Goal: Task Accomplishment & Management: Complete application form

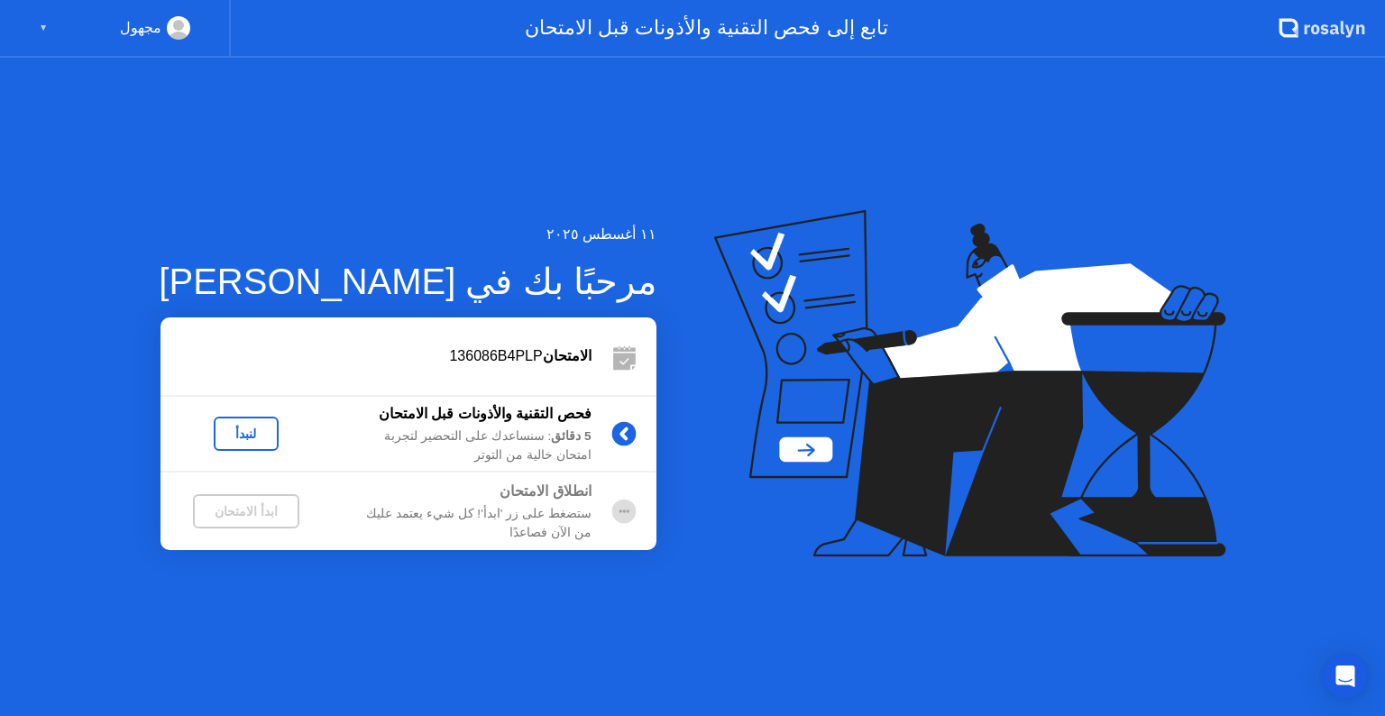
click at [254, 438] on div "لنبدأ" at bounding box center [246, 434] width 50 height 14
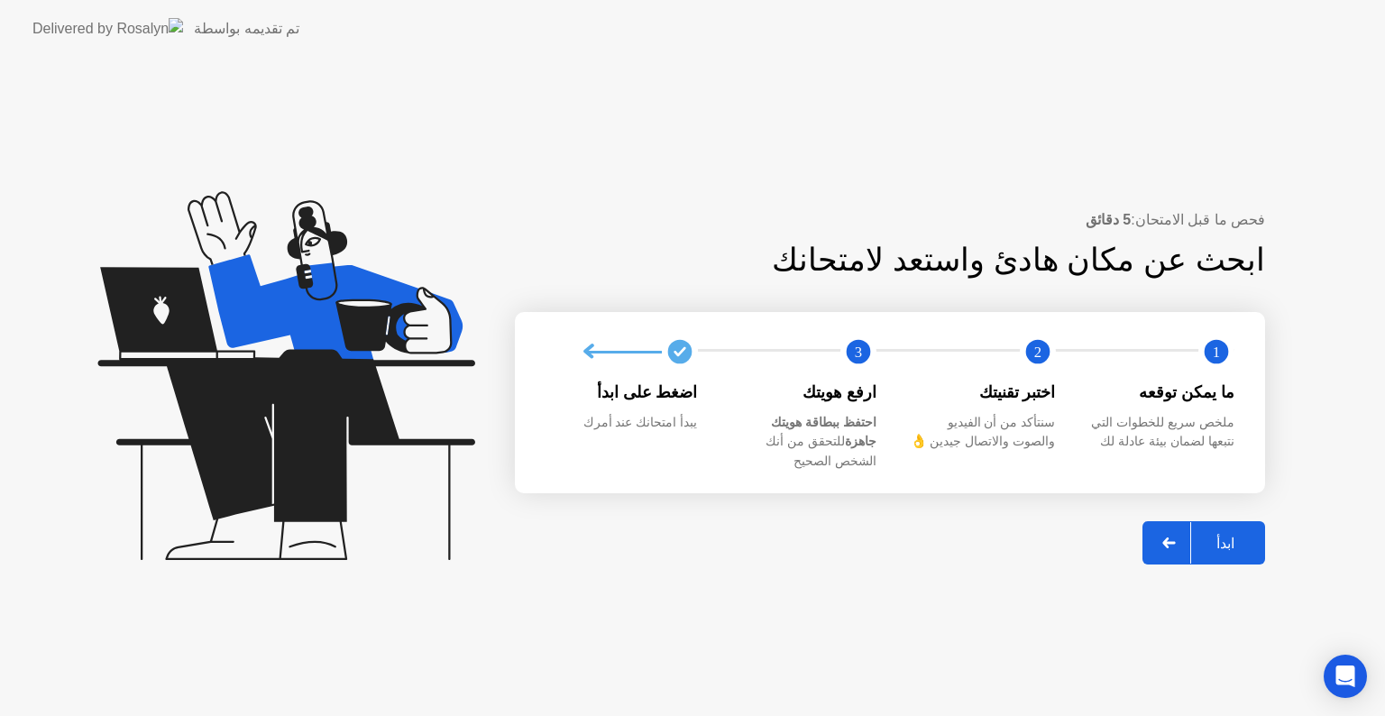
click at [1229, 535] on div "ابدأ" at bounding box center [1225, 543] width 69 height 17
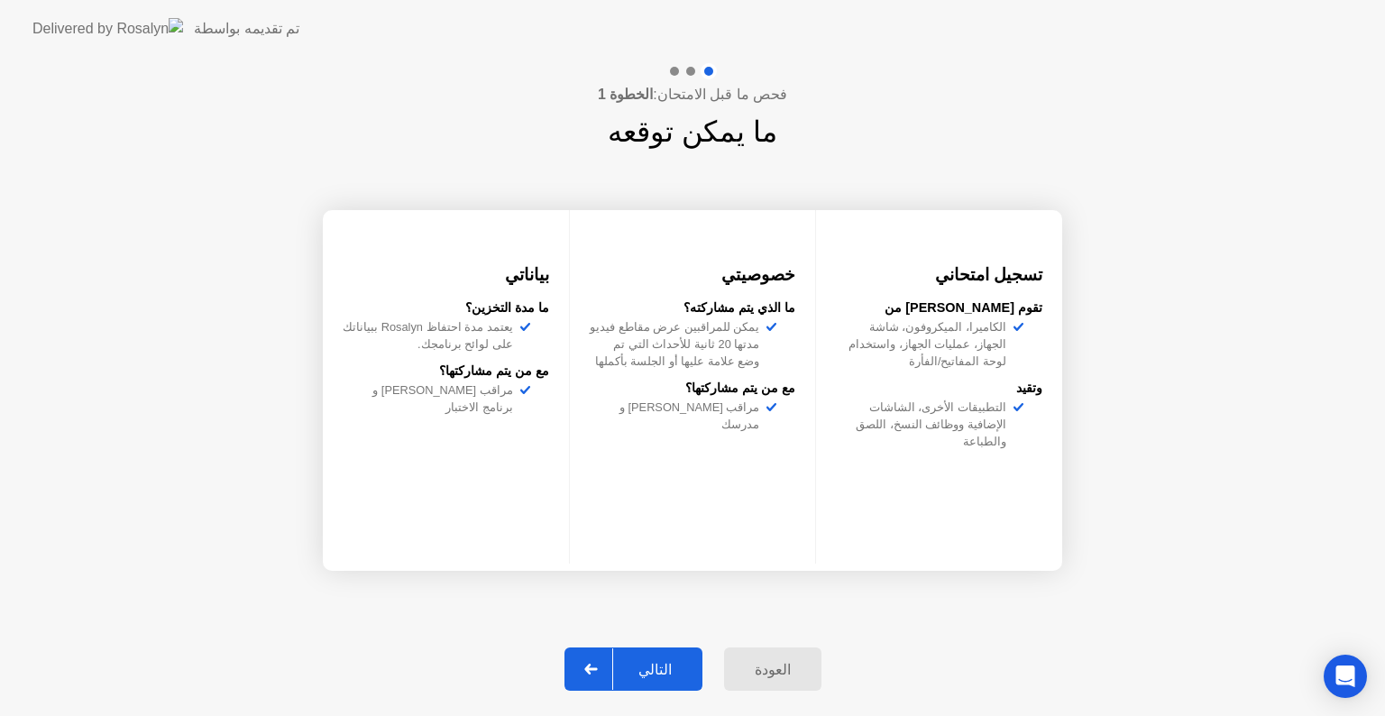
click at [653, 675] on div "التالي" at bounding box center [655, 669] width 84 height 17
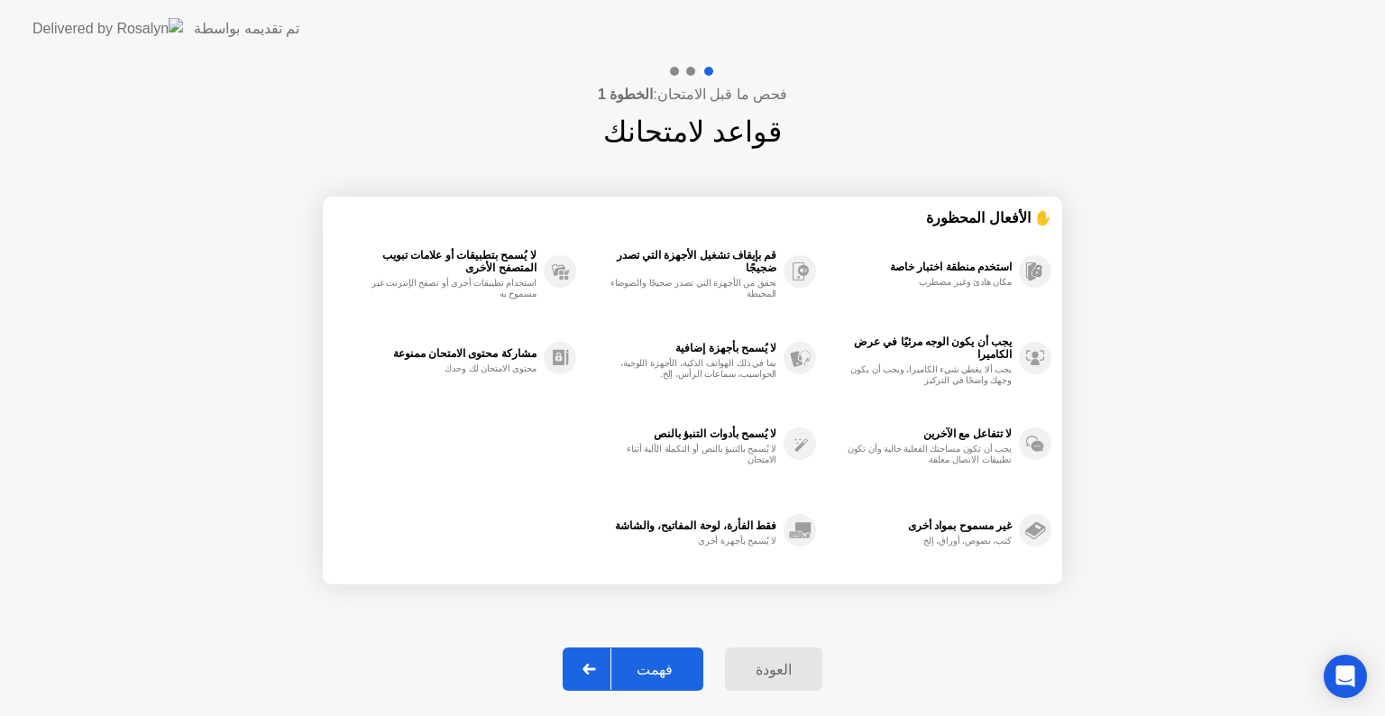
click at [653, 675] on div "فهمت" at bounding box center [654, 669] width 87 height 17
select select "**********"
select select "*******"
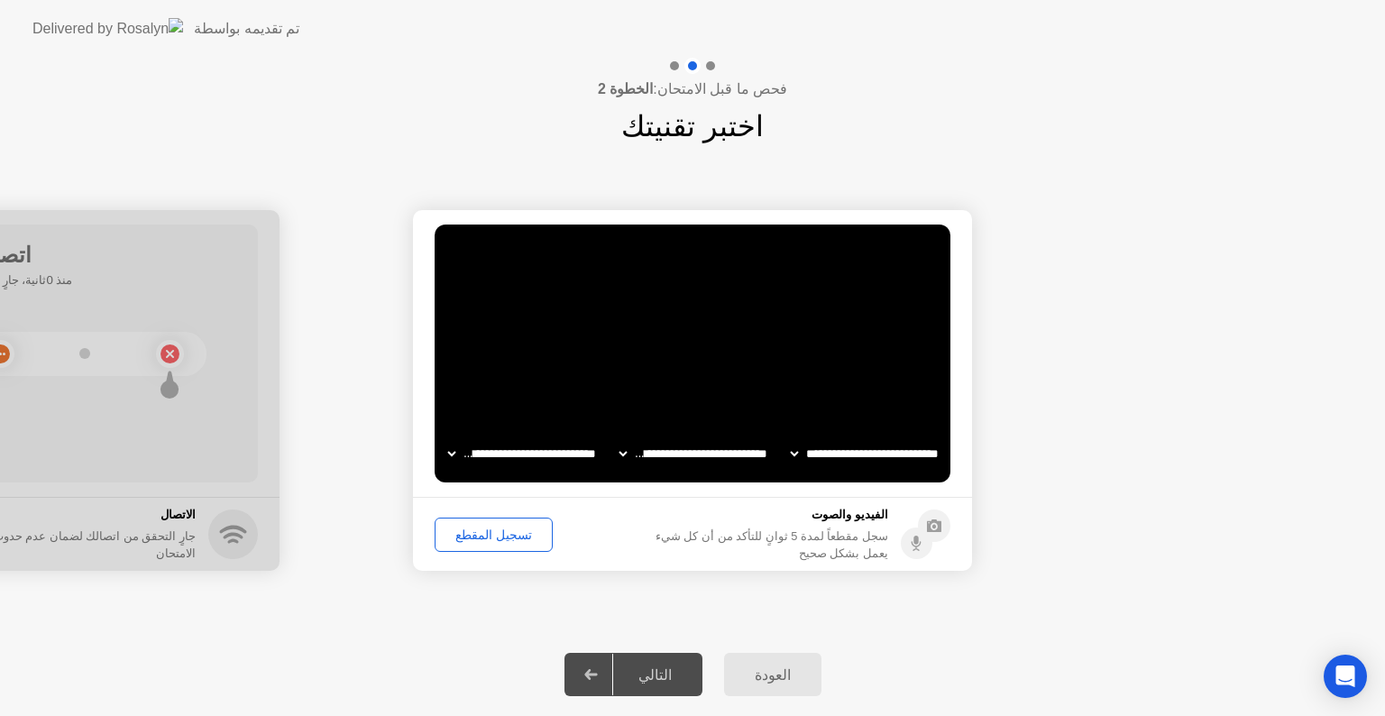
click at [498, 537] on div "تسجيل المقطع" at bounding box center [494, 535] width 106 height 14
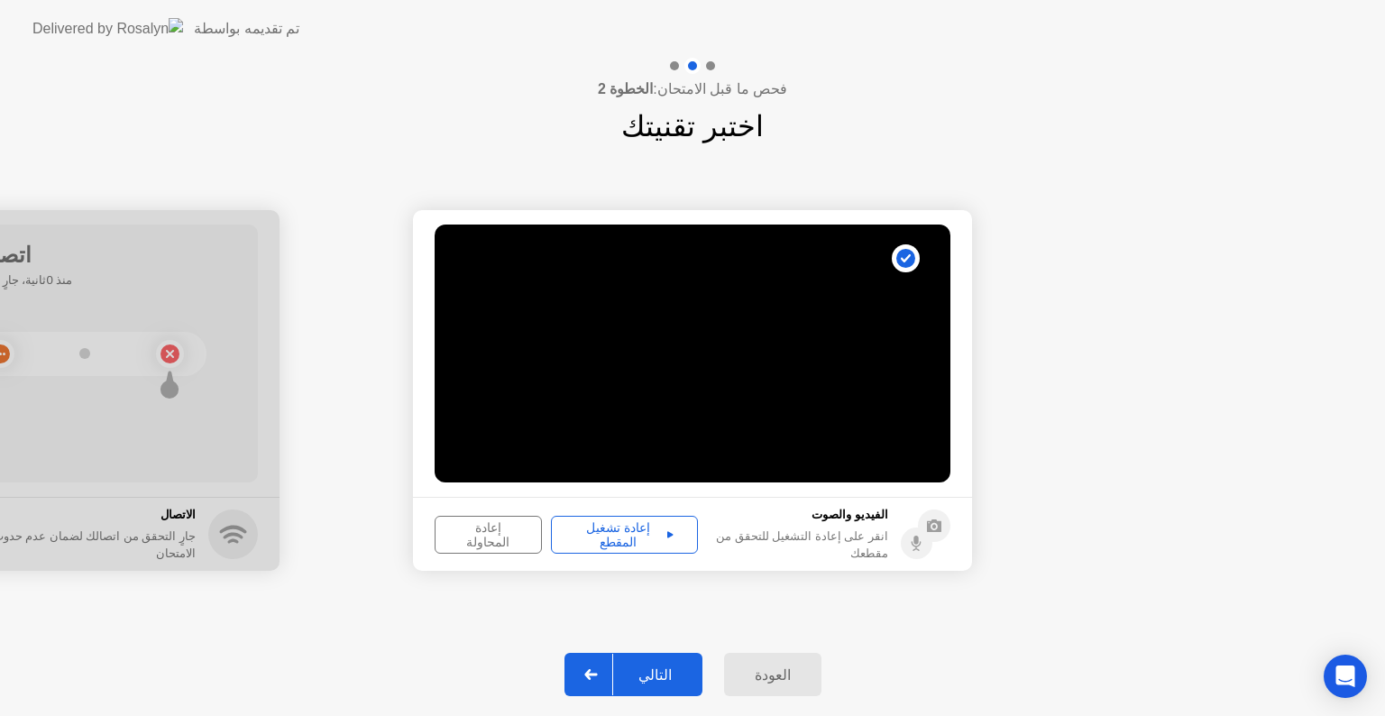
click at [599, 531] on div "إعادة تشغيل المقطع" at bounding box center [624, 534] width 134 height 29
click at [672, 669] on div "التالي" at bounding box center [655, 674] width 84 height 17
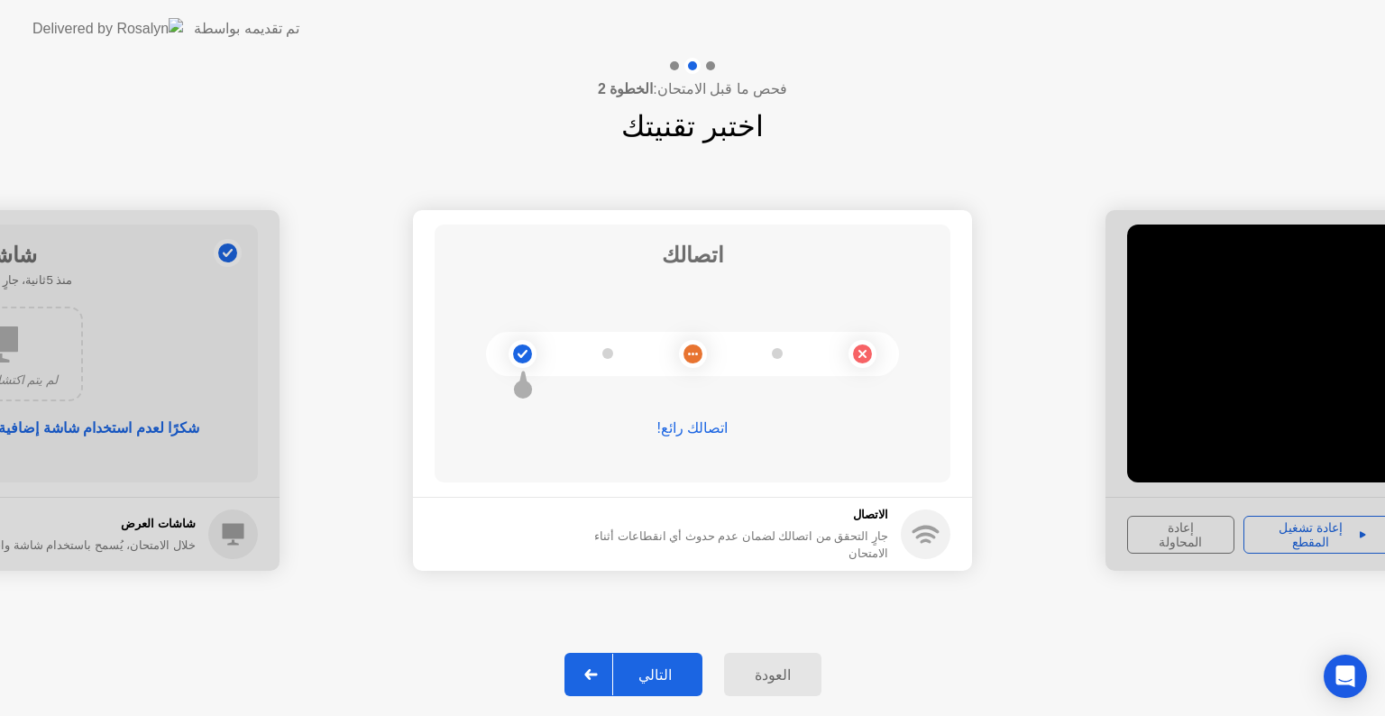
click at [660, 682] on div "التالي" at bounding box center [655, 674] width 84 height 17
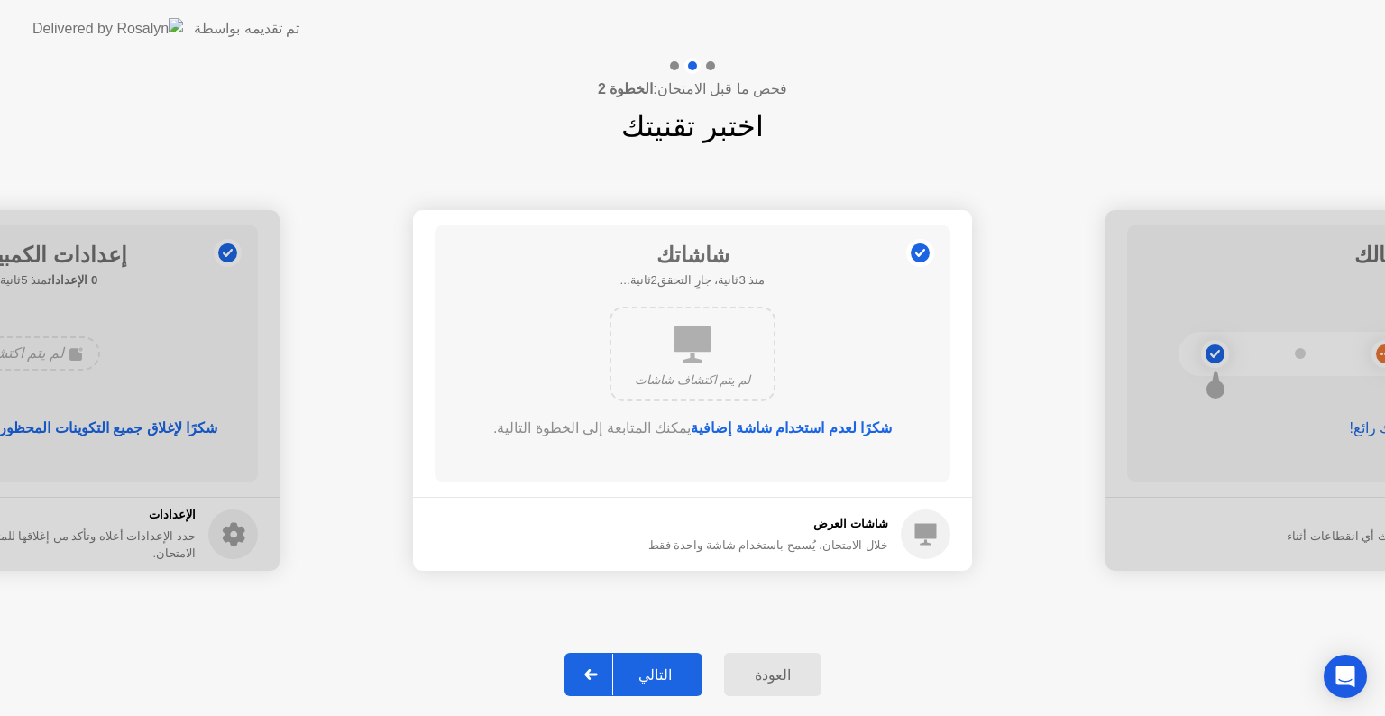
click at [660, 682] on div "التالي" at bounding box center [655, 674] width 84 height 17
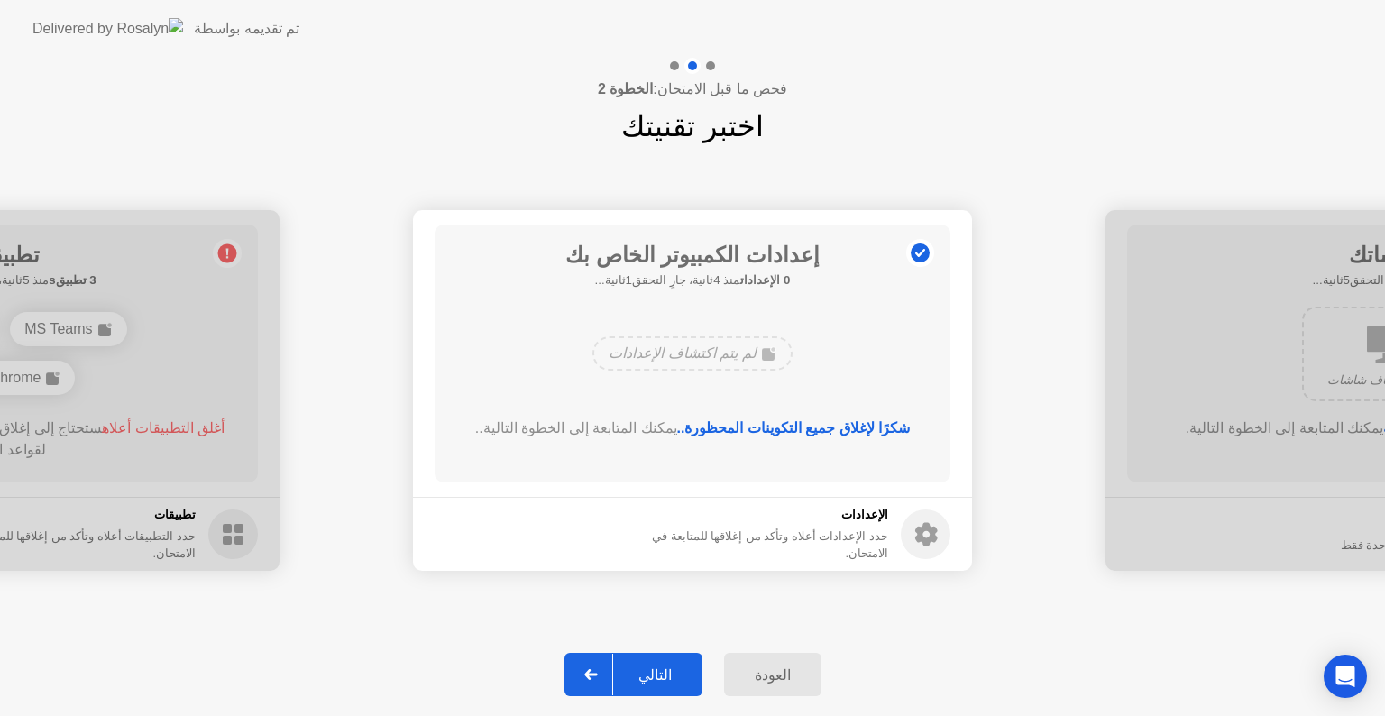
click at [660, 682] on div "التالي" at bounding box center [655, 674] width 84 height 17
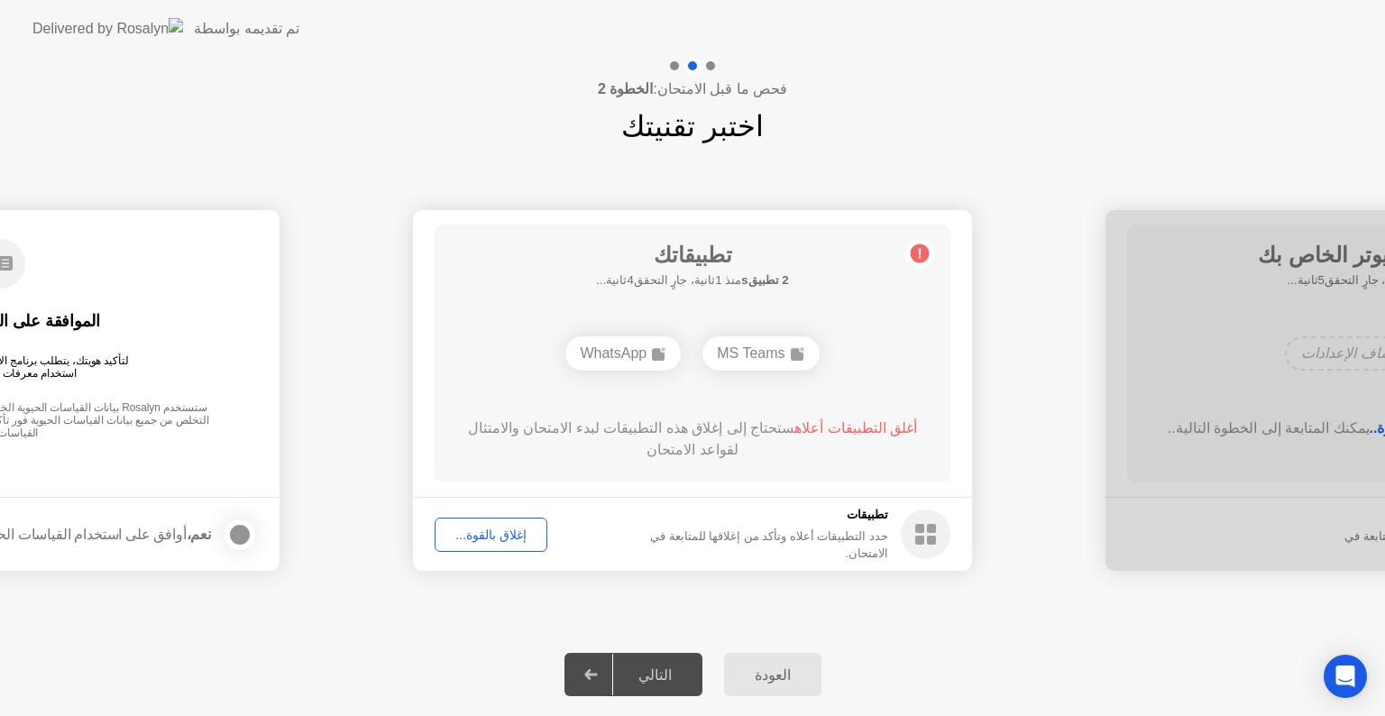
click at [491, 534] on div "إغلاق بالقوة..." at bounding box center [491, 535] width 100 height 14
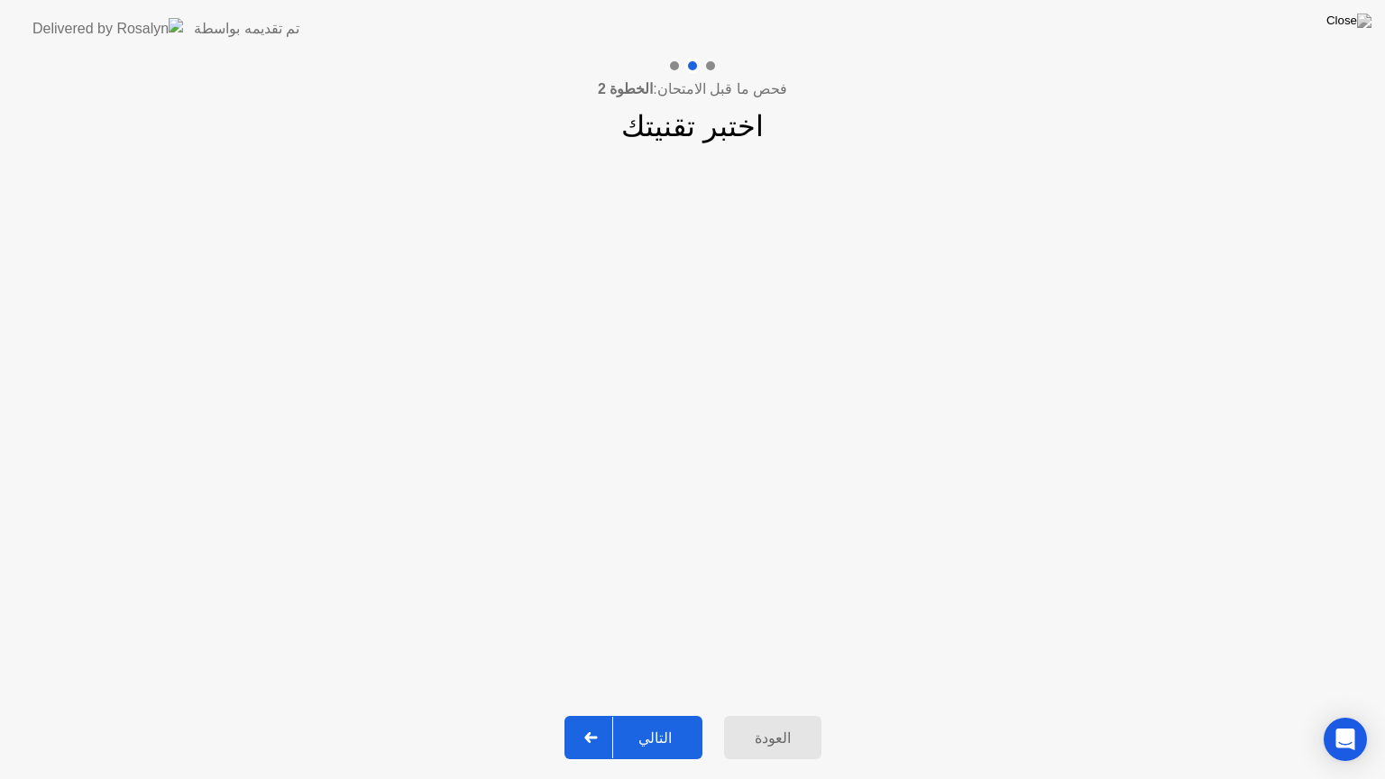
click at [665, 715] on div "التالي" at bounding box center [655, 738] width 84 height 17
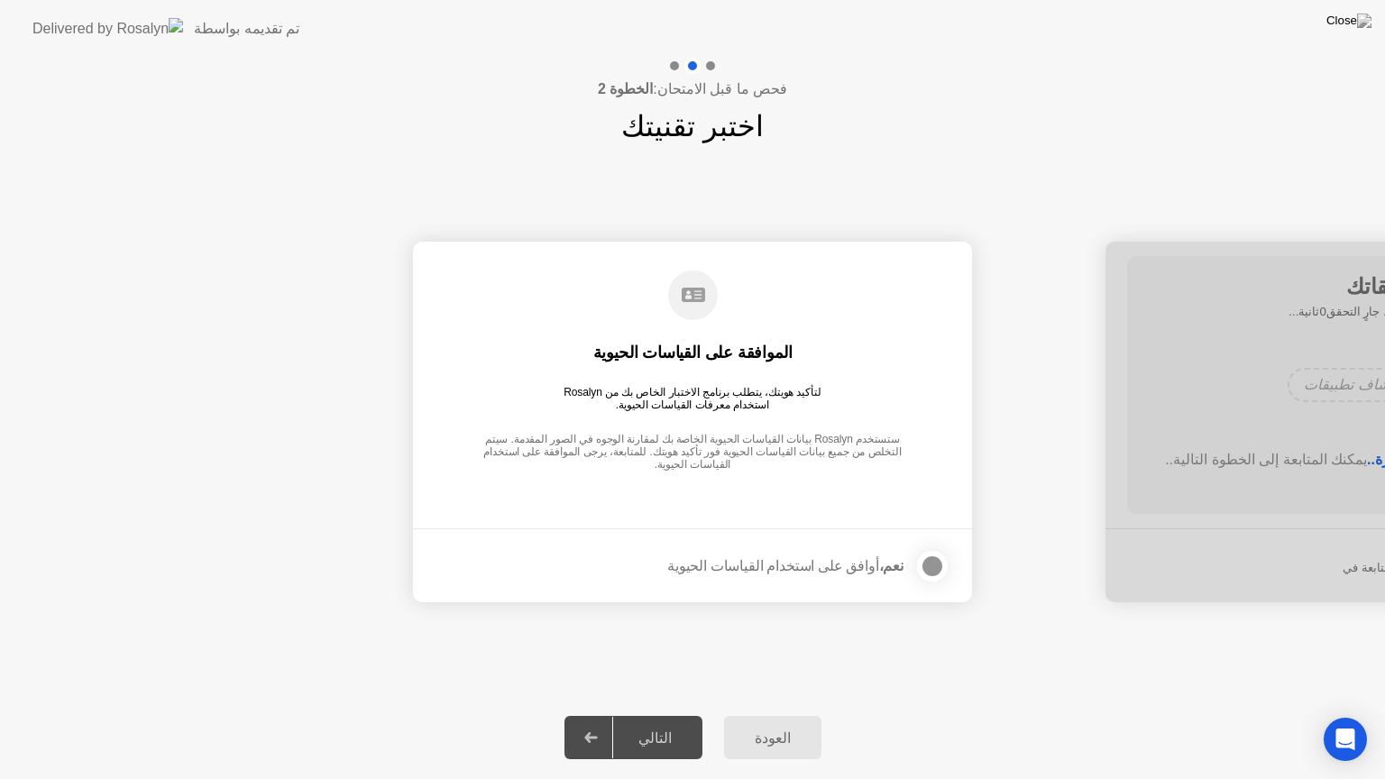
click at [928, 566] on div at bounding box center [933, 566] width 22 height 22
click at [663, 715] on button "التالي" at bounding box center [634, 737] width 138 height 43
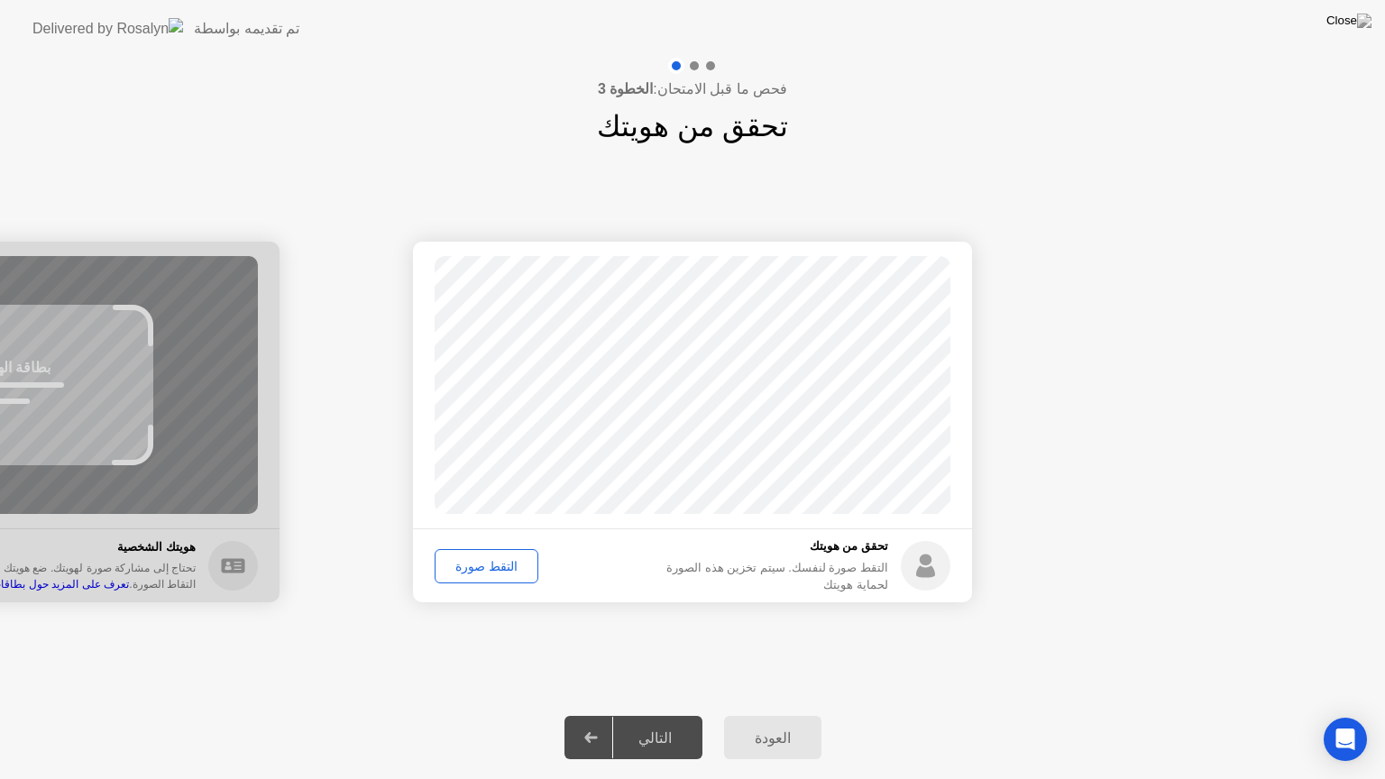
click at [490, 564] on div "التقط صورة" at bounding box center [486, 566] width 91 height 14
click at [655, 715] on div "التالي" at bounding box center [655, 738] width 84 height 17
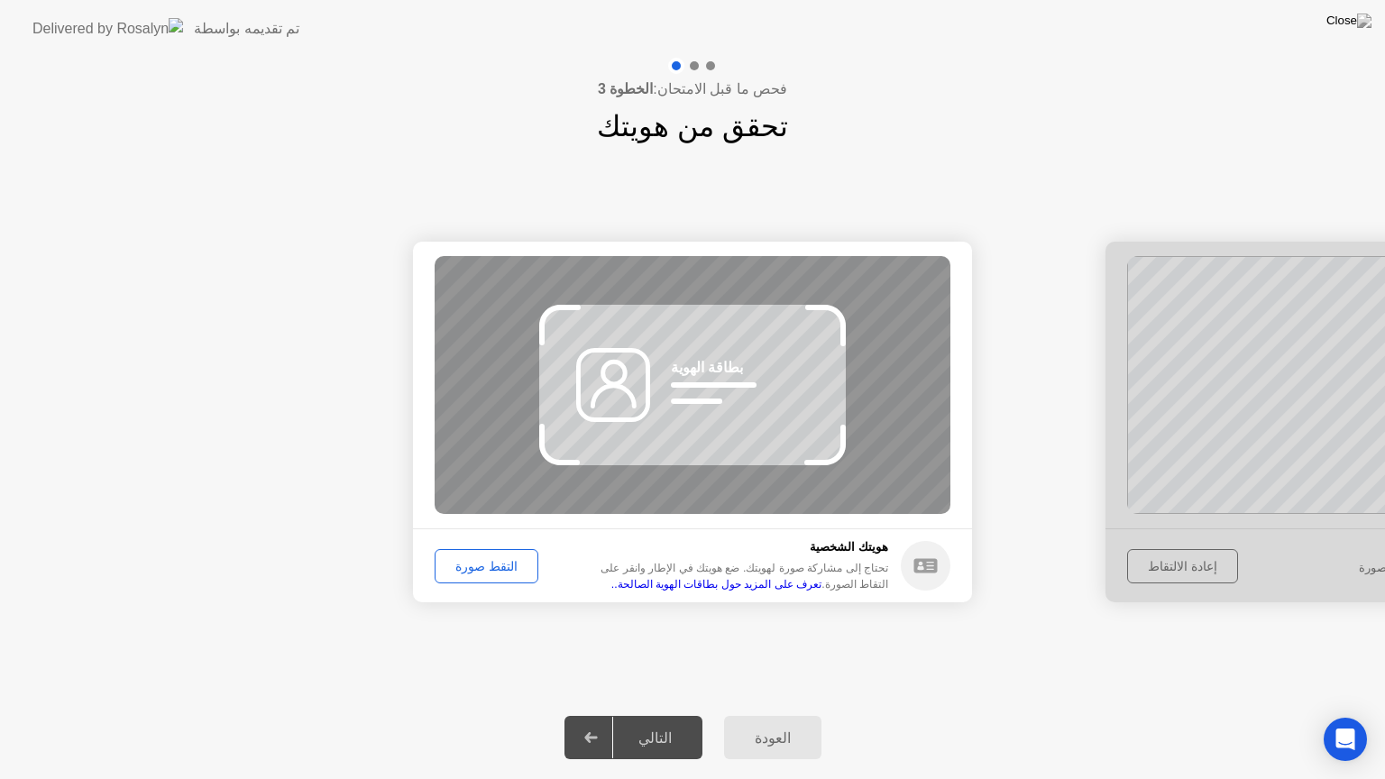
click at [754, 715] on div "العودة" at bounding box center [773, 738] width 87 height 17
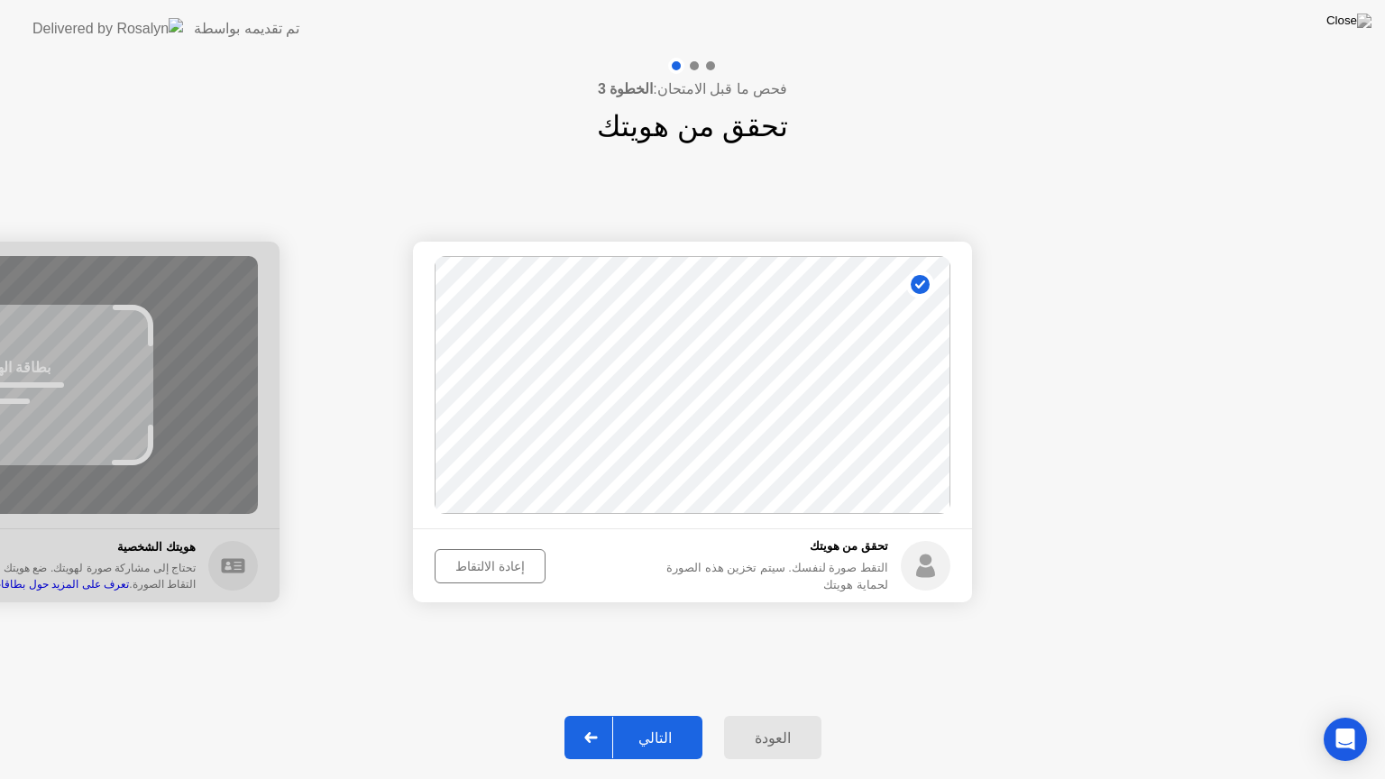
click at [505, 568] on div "إعادة الالتقاط" at bounding box center [490, 566] width 98 height 14
click at [505, 568] on div "التقط صورة" at bounding box center [486, 566] width 91 height 14
click at [675, 715] on div "التالي" at bounding box center [655, 738] width 84 height 17
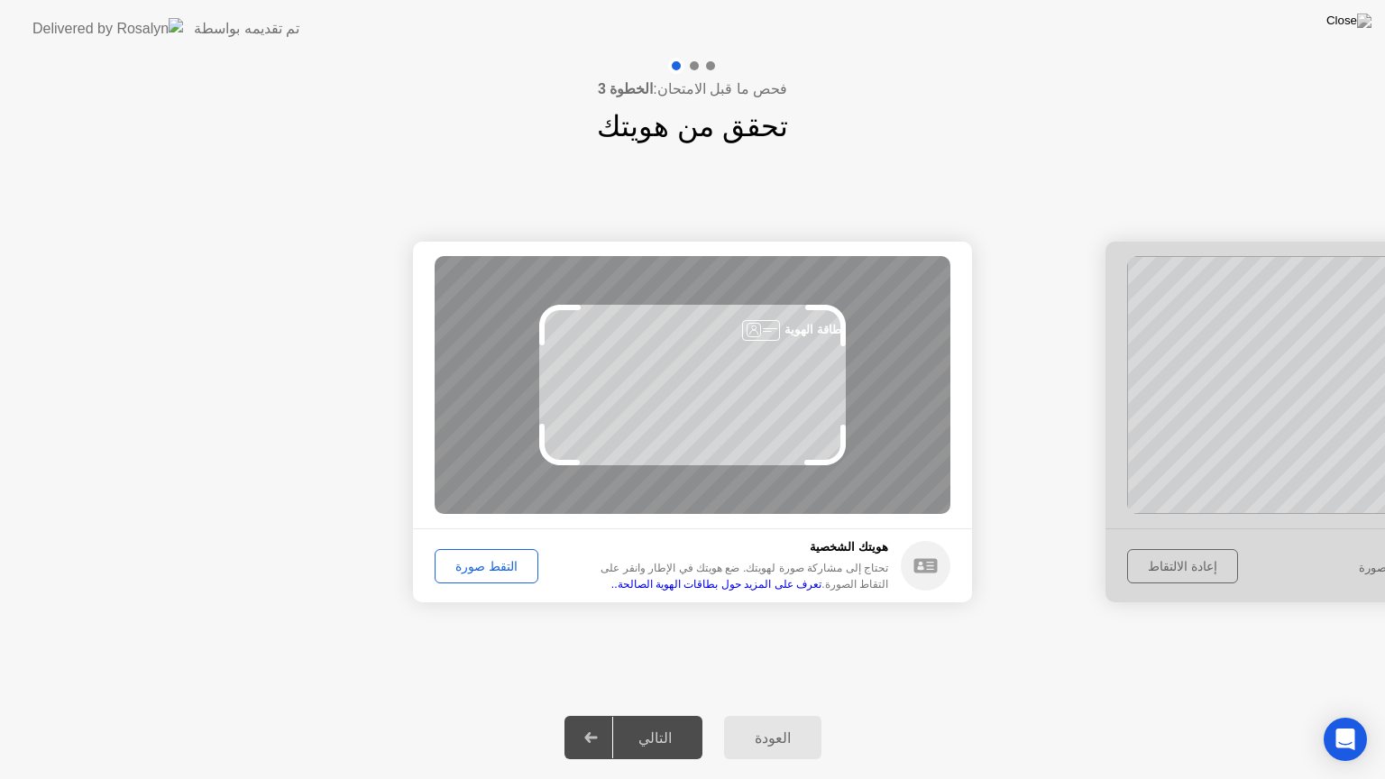
click at [490, 566] on div "التقط صورة" at bounding box center [486, 566] width 91 height 14
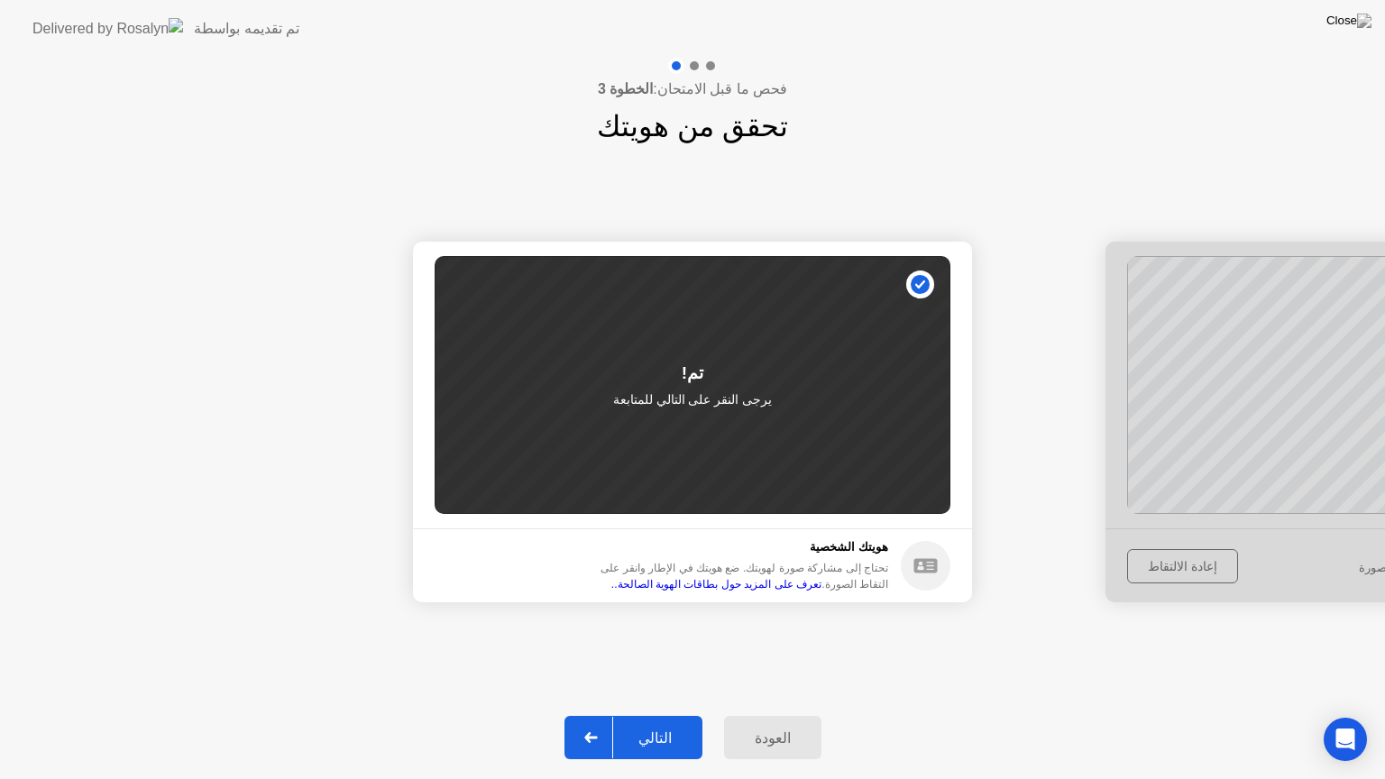
click at [666, 715] on div "التالي" at bounding box center [655, 738] width 84 height 17
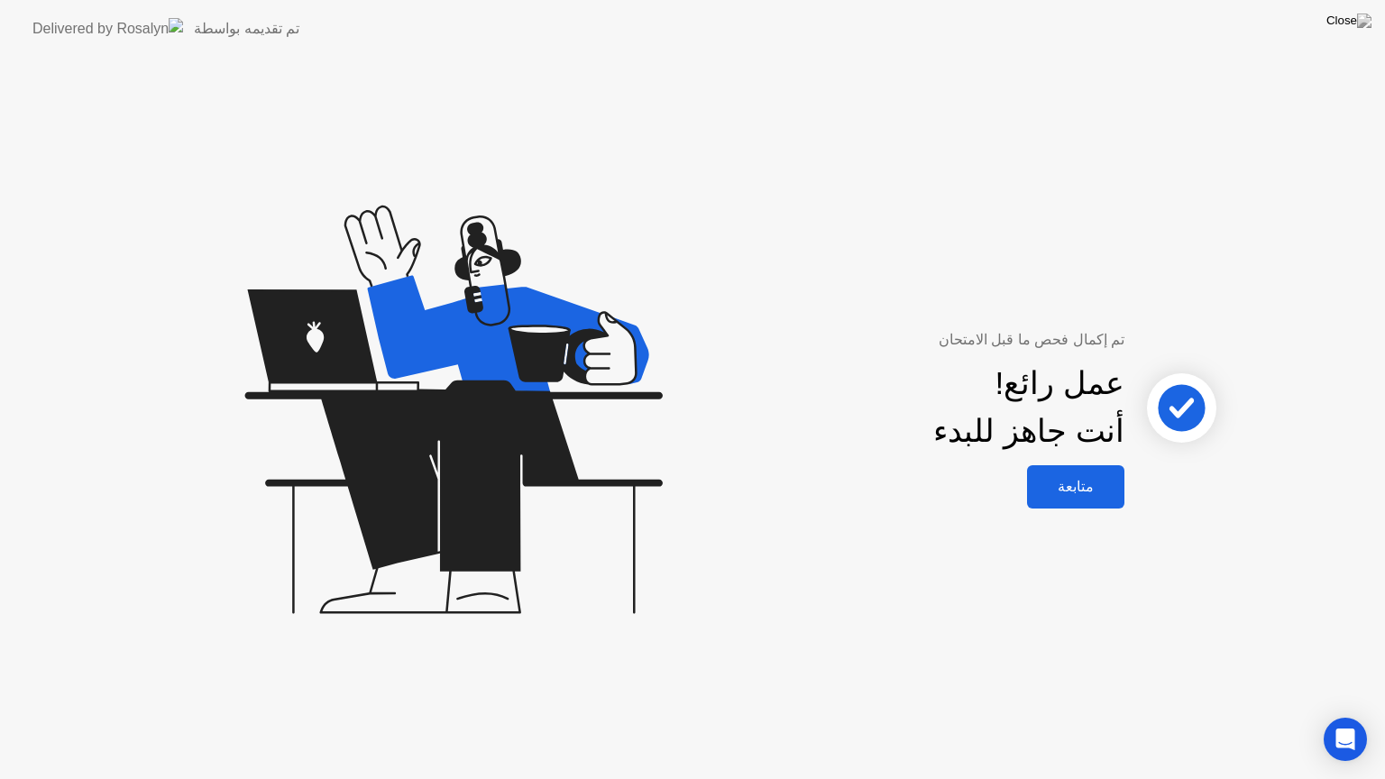
click at [1078, 491] on div "متابعة" at bounding box center [1076, 486] width 87 height 17
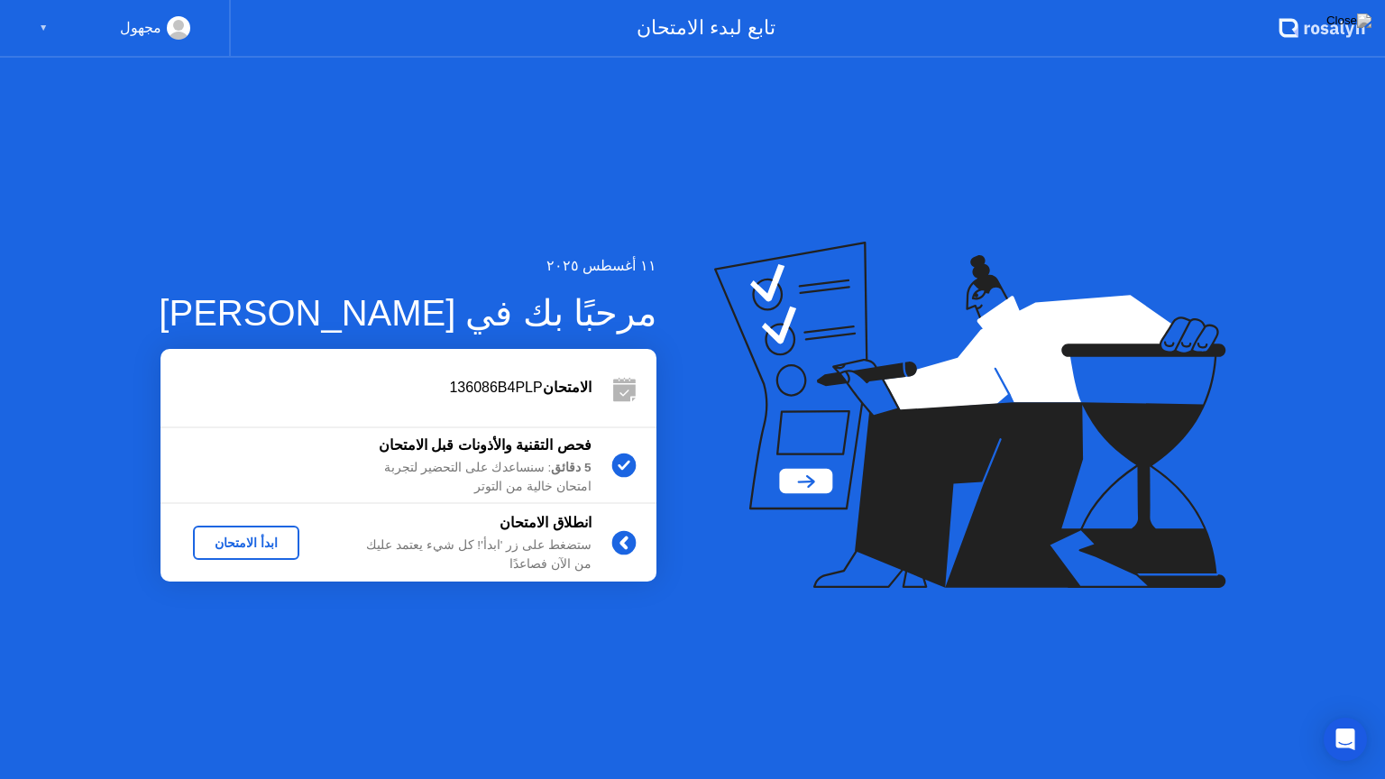
click at [39, 25] on div "▼" at bounding box center [43, 27] width 9 height 23
click at [44, 25] on div "▼" at bounding box center [43, 27] width 9 height 23
click at [179, 28] on circle at bounding box center [178, 25] width 11 height 11
click at [1341, 715] on div "Open Intercom Messenger" at bounding box center [1346, 740] width 48 height 48
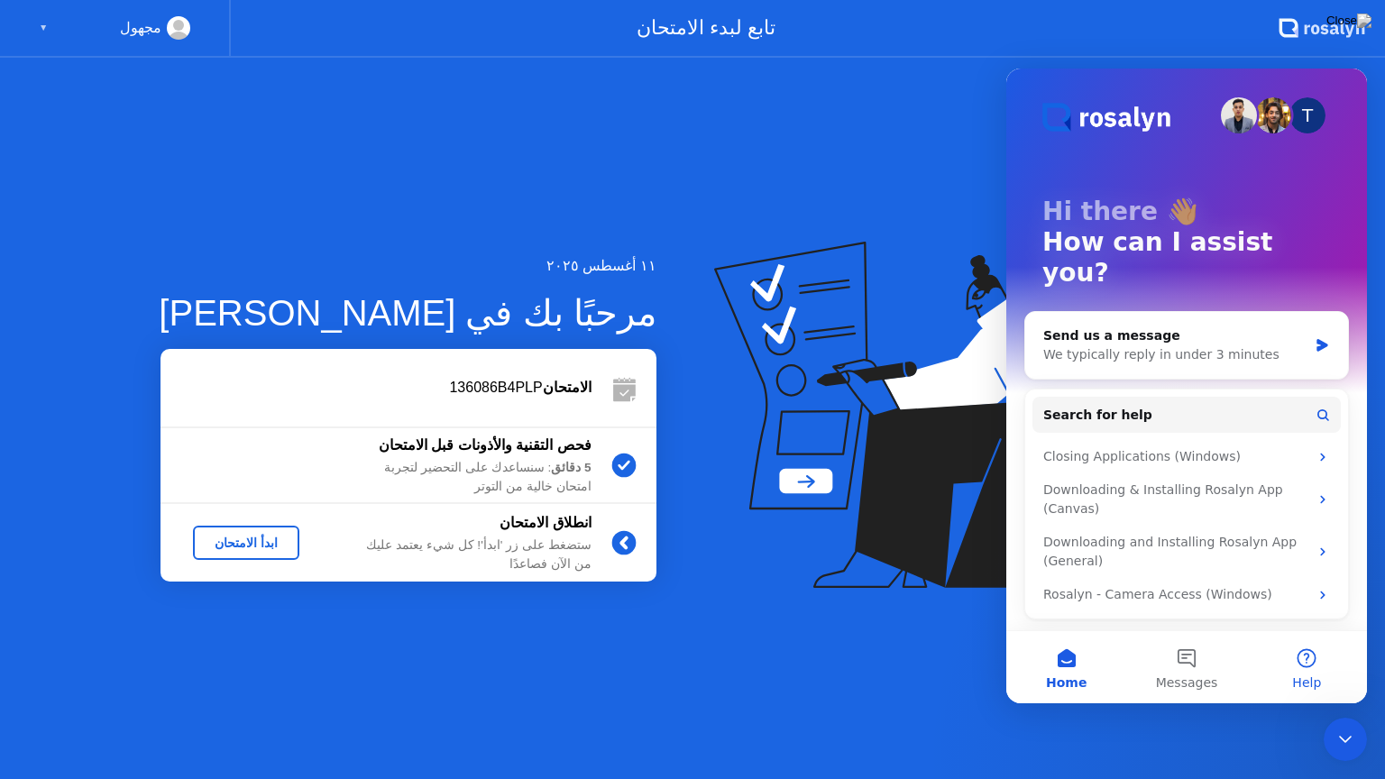
click at [1317, 659] on button "Help" at bounding box center [1307, 667] width 120 height 72
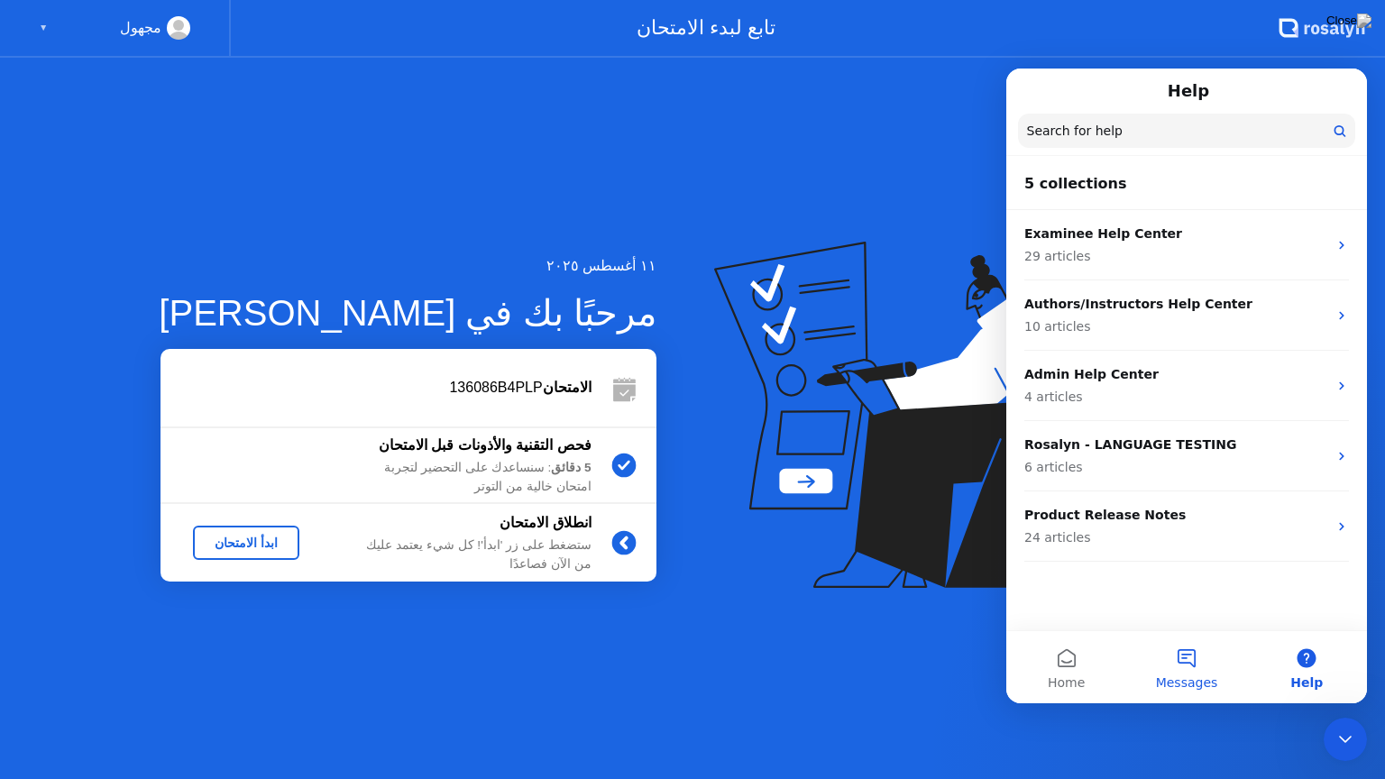
click at [1198, 672] on button "Messages" at bounding box center [1186, 667] width 120 height 72
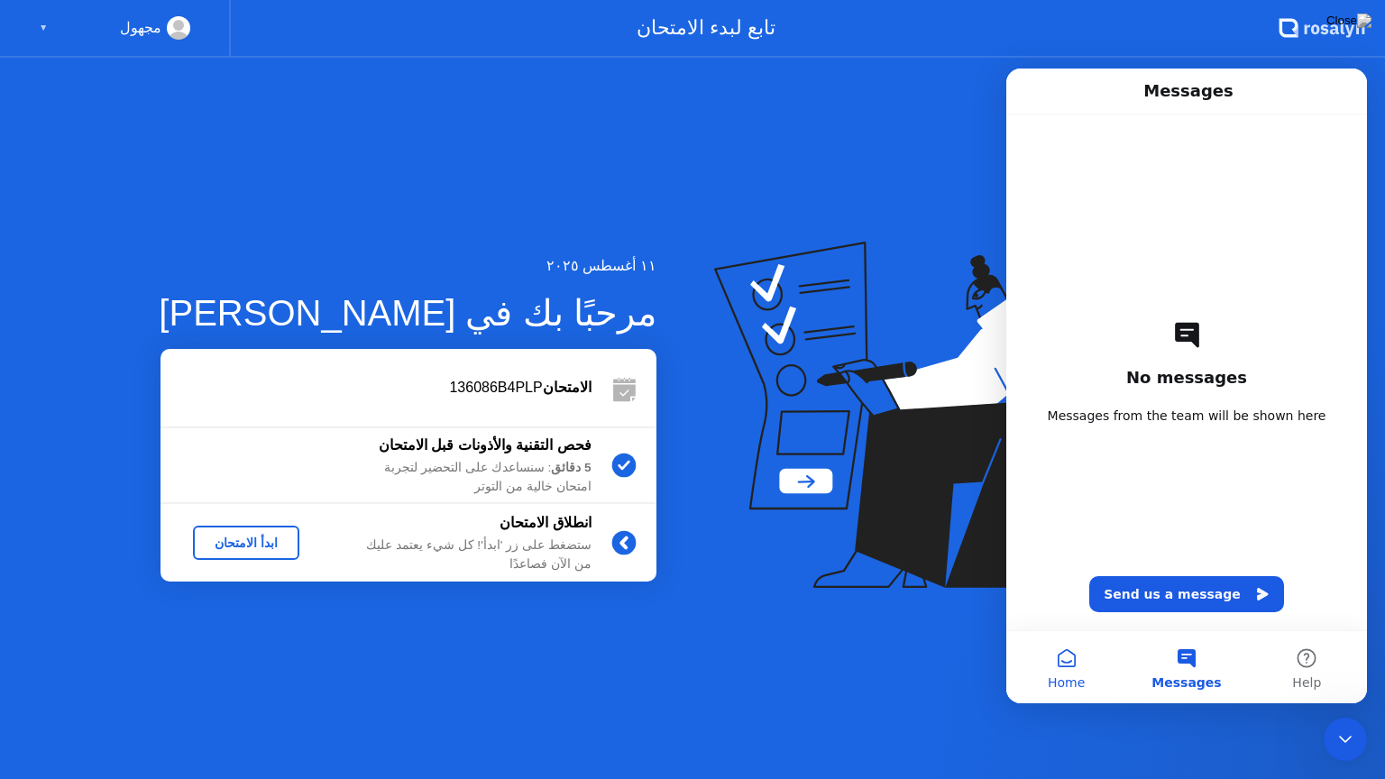
click at [1061, 680] on span "Home" at bounding box center [1066, 682] width 37 height 13
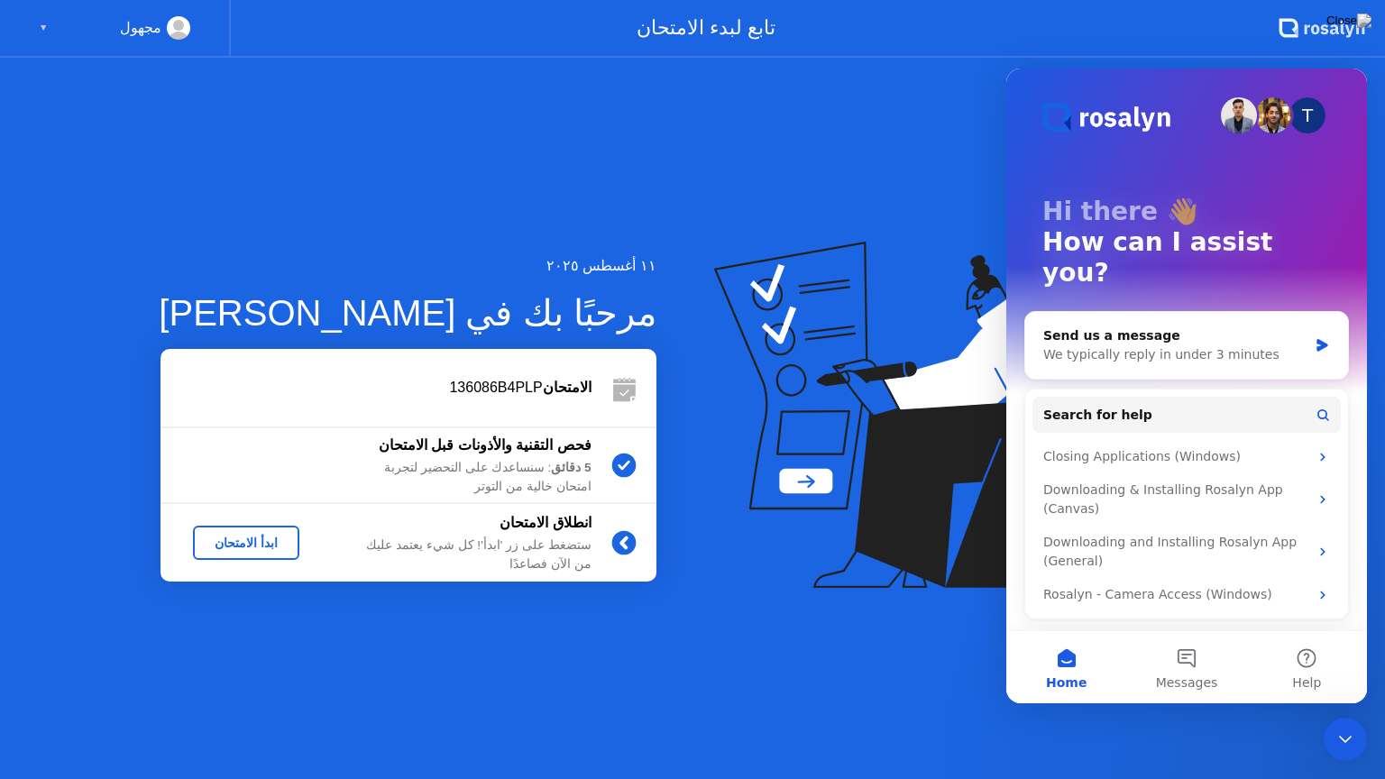
click at [895, 182] on div "١١ أغسطس ٢٠٢٥ مرحبًا بك في [PERSON_NAME] الامتحان 136086B4PLP فحص التقنية والأذ…" at bounding box center [692, 418] width 1385 height 721
click at [1151, 345] on div "We typically reply in under 3 minutes" at bounding box center [1175, 354] width 264 height 19
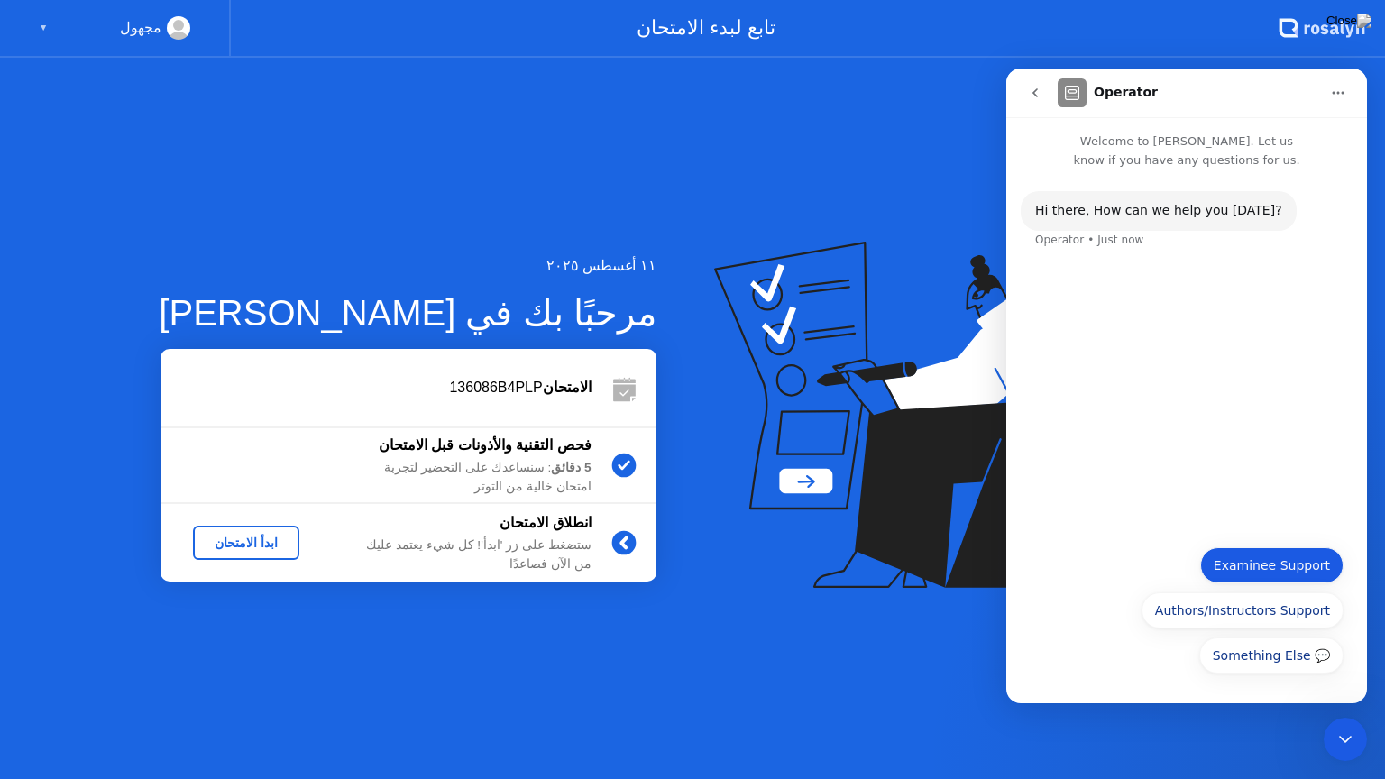
click at [1283, 571] on button "Examinee Support" at bounding box center [1271, 565] width 143 height 36
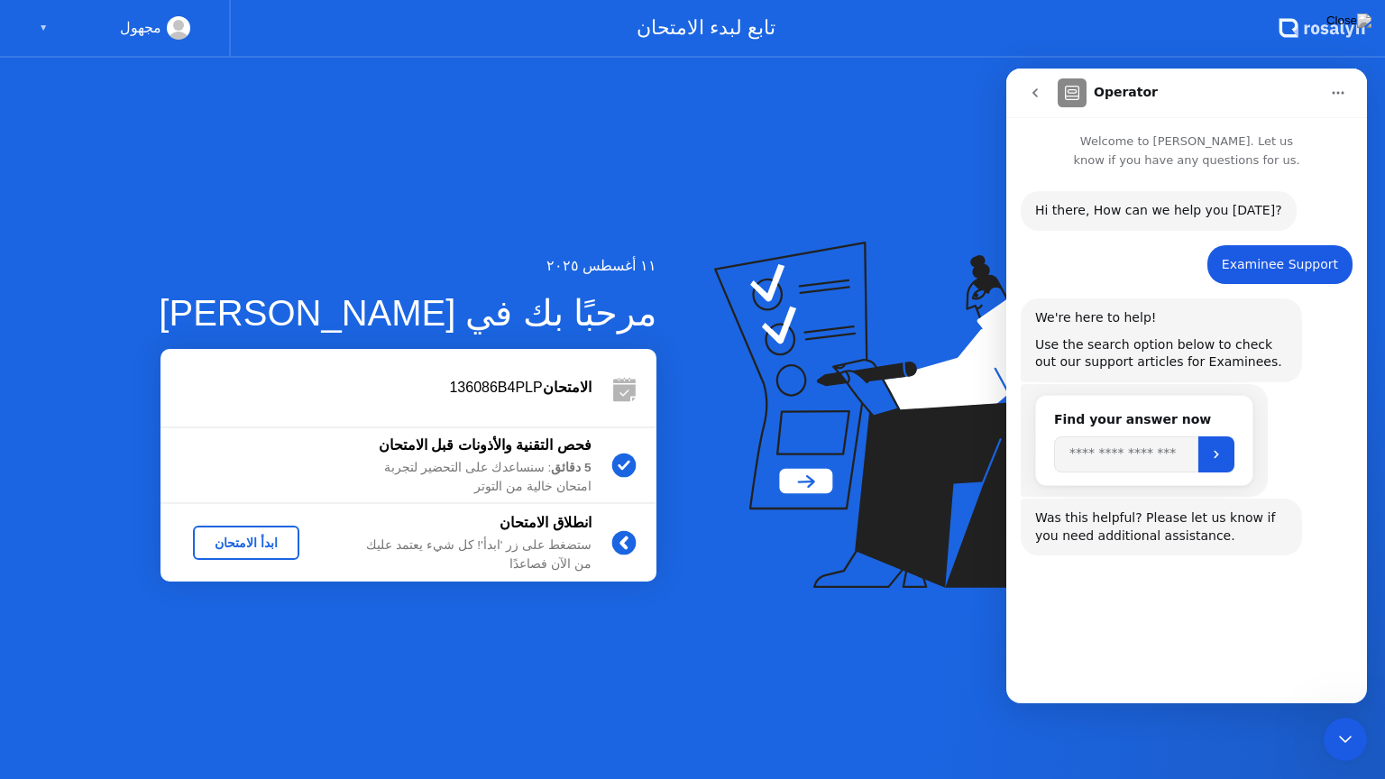
click at [1224, 657] on button "Connect with Support" at bounding box center [1262, 654] width 164 height 36
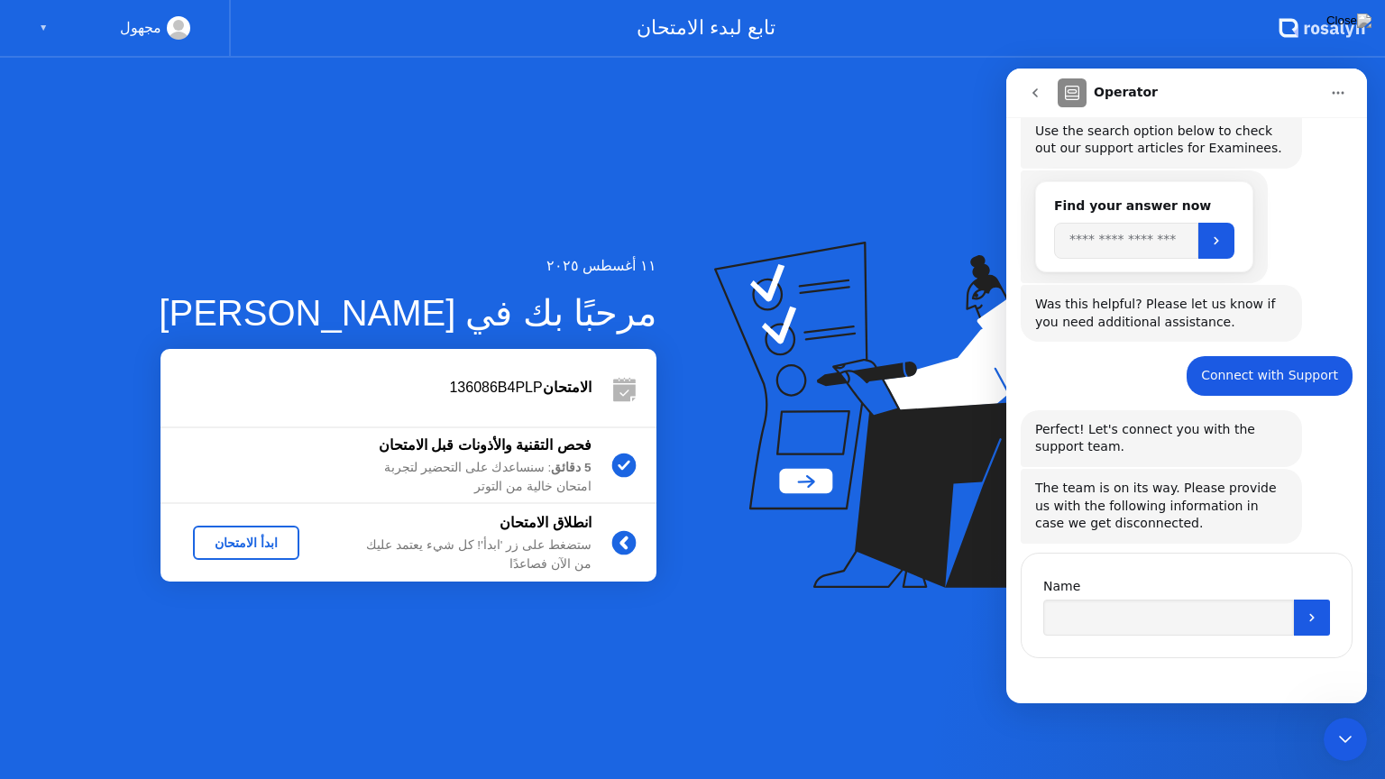
scroll to position [216, 0]
click at [1086, 611] on input "Name" at bounding box center [1168, 616] width 251 height 36
type input "**********"
click at [1305, 609] on icon "Submit" at bounding box center [1312, 616] width 14 height 14
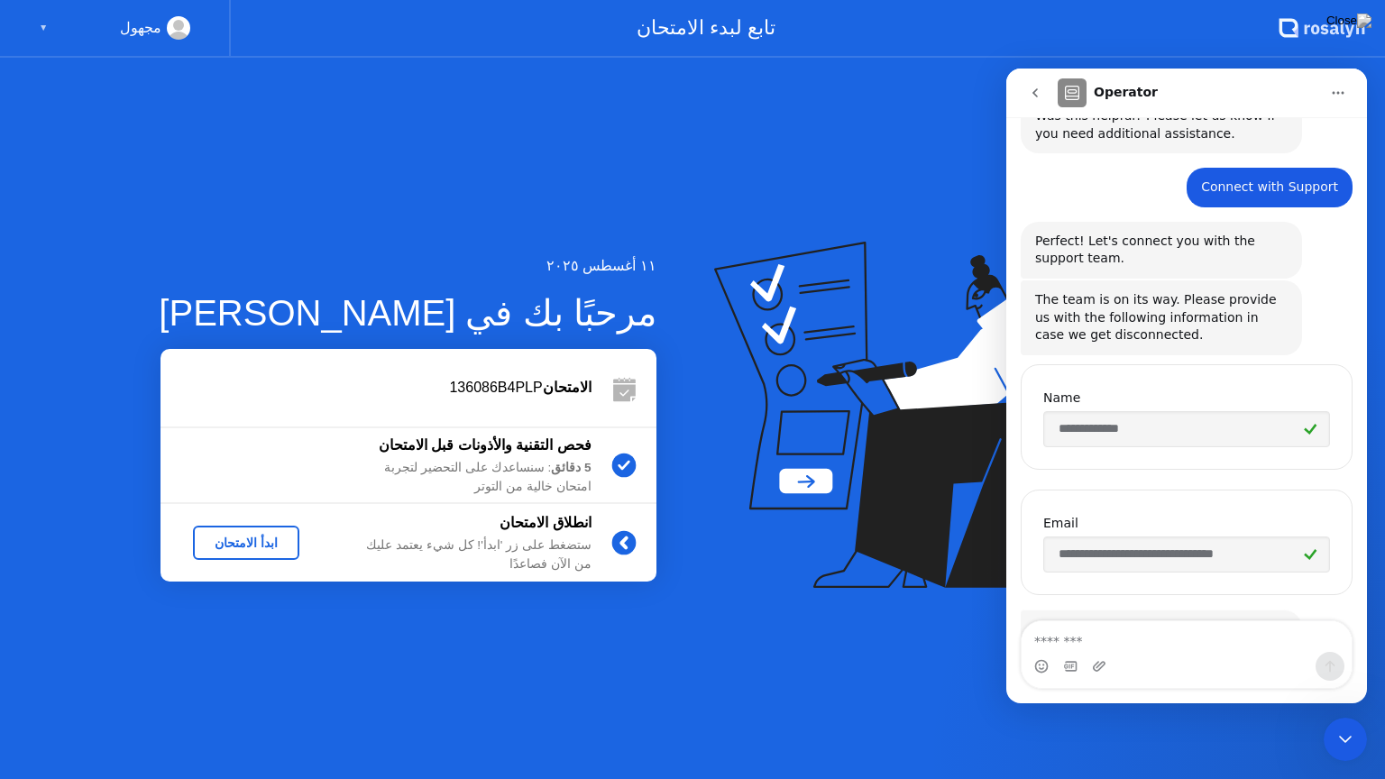
scroll to position [527, 0]
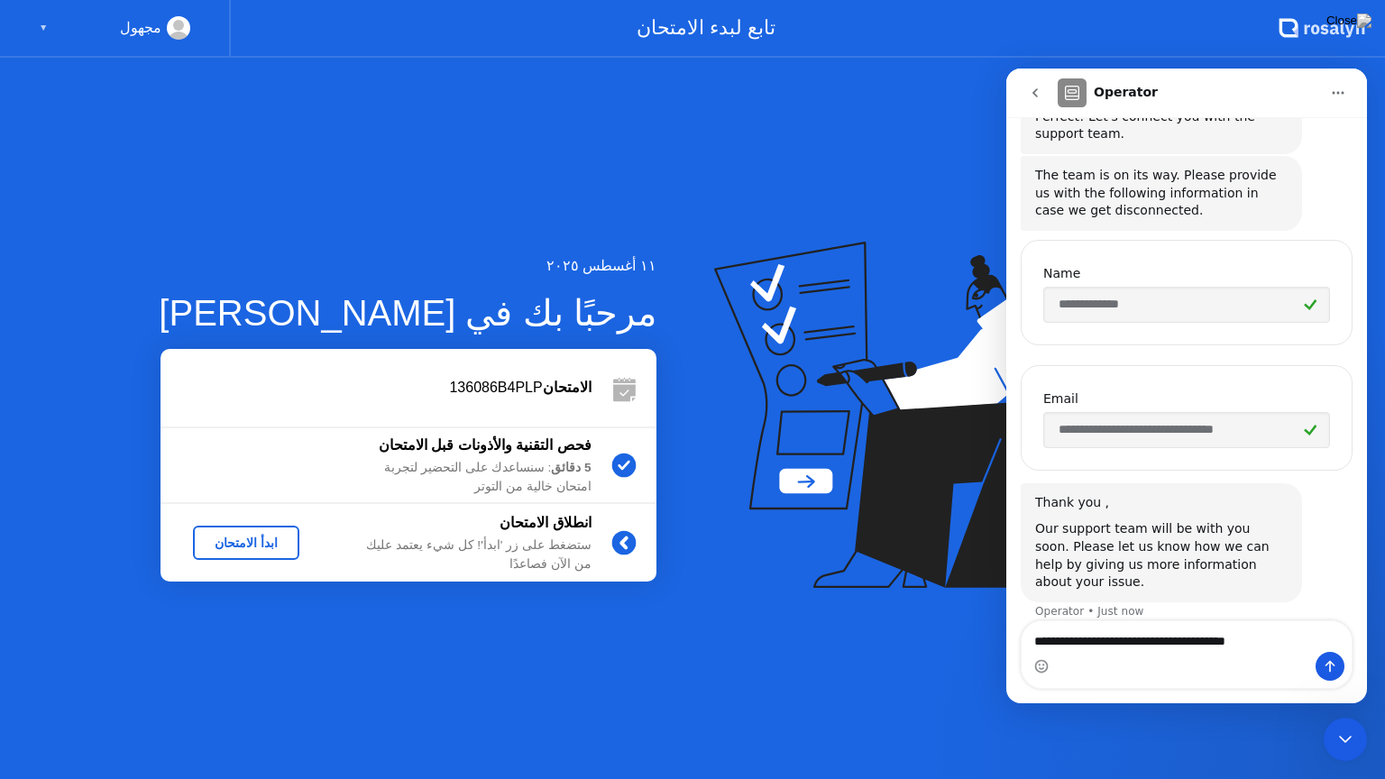
type textarea "**********"
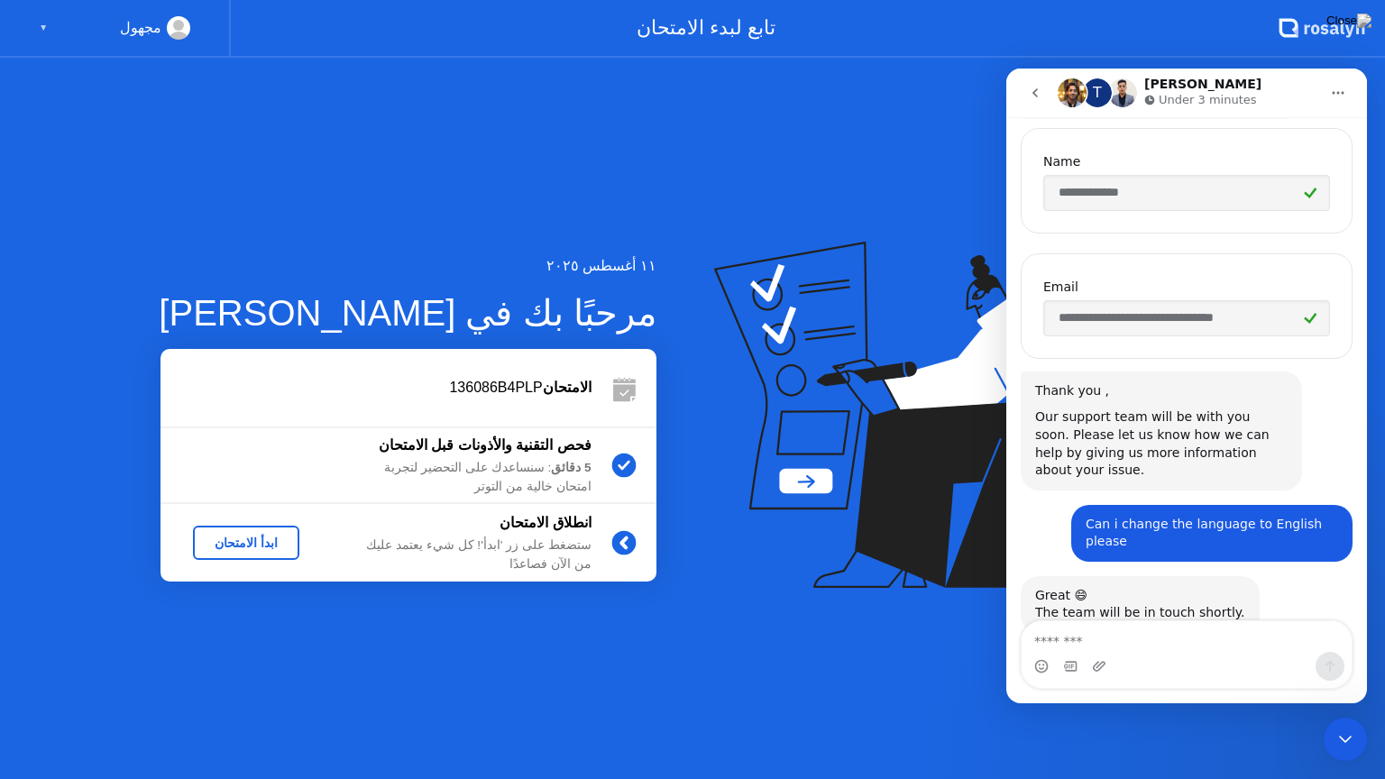
scroll to position [652, 0]
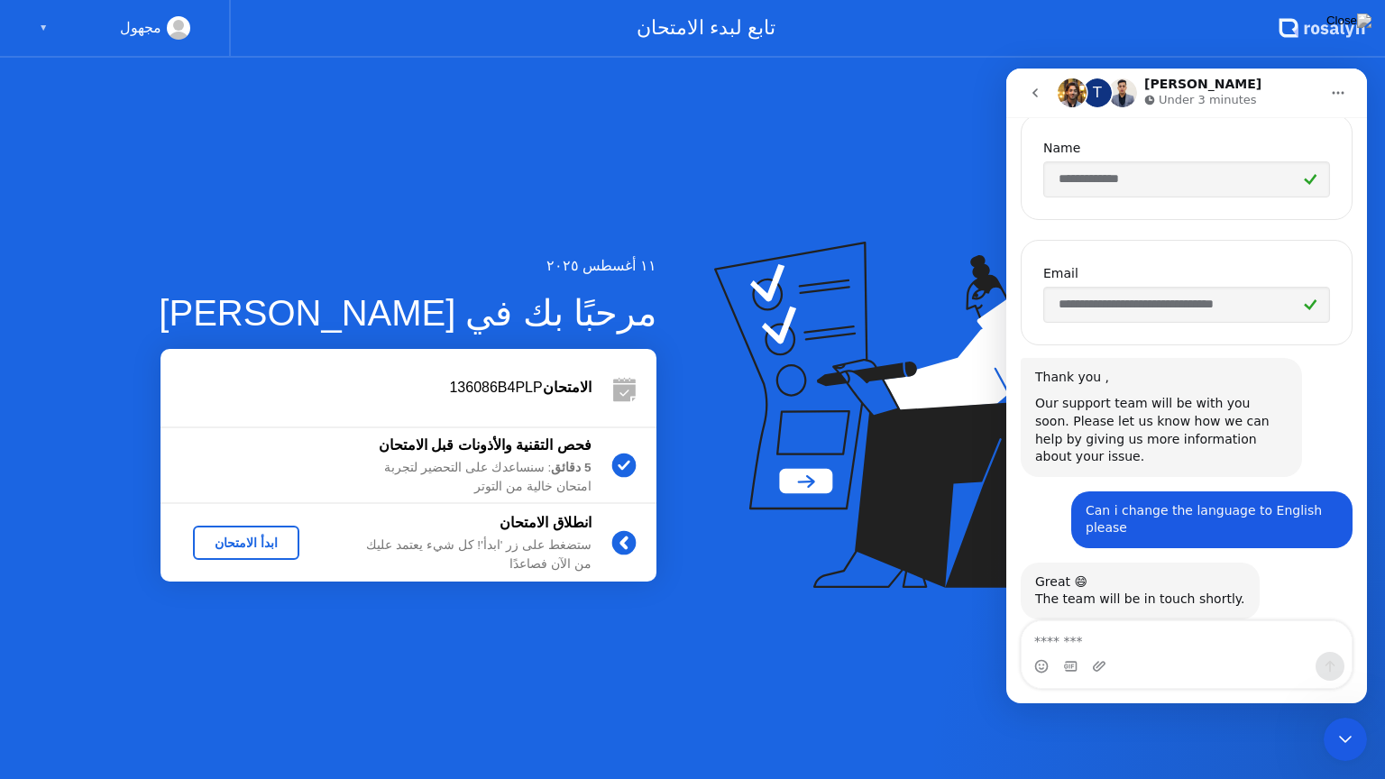
click at [1038, 94] on icon "go back" at bounding box center [1035, 93] width 14 height 14
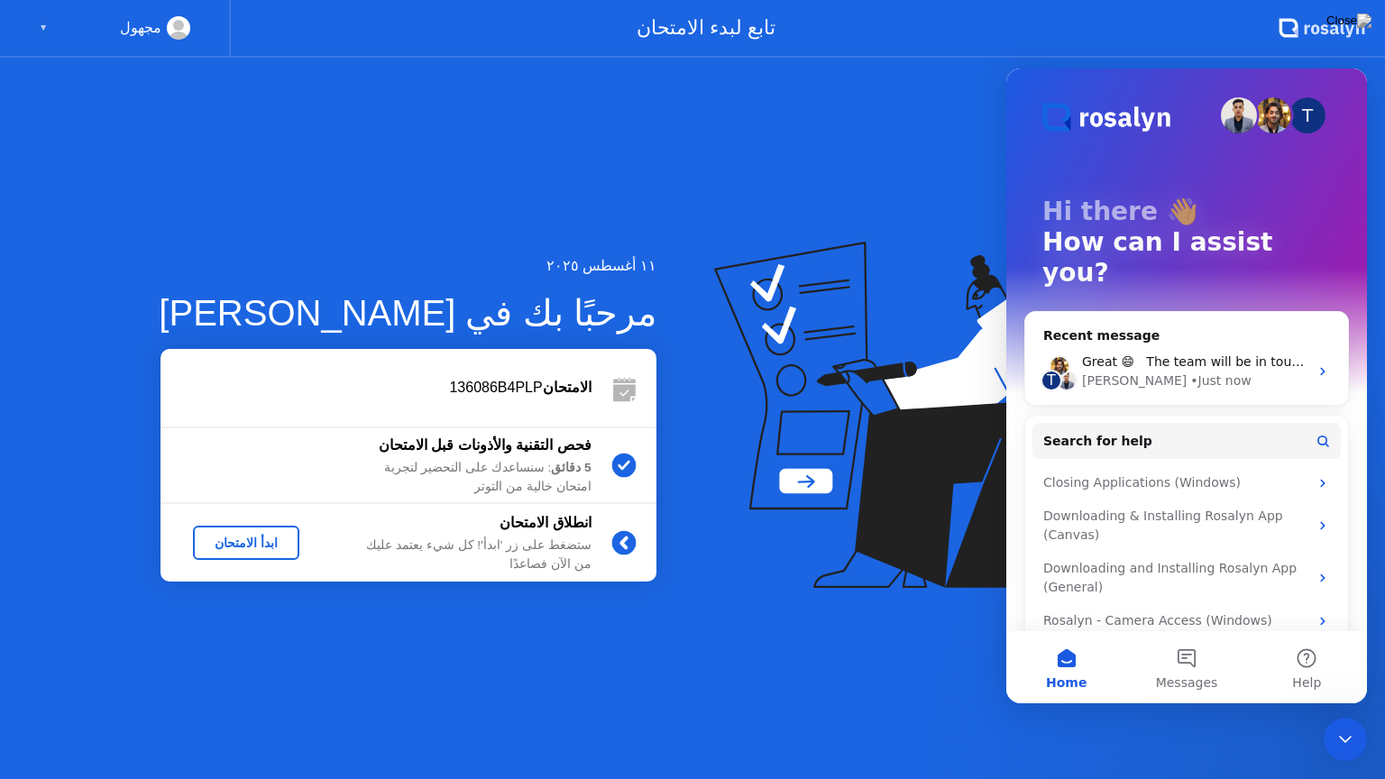
scroll to position [0, 0]
click at [919, 125] on div "١١ أغسطس ٢٠٢٥ مرحبًا بك في [PERSON_NAME] الامتحان 136086B4PLP فحص التقنية والأذ…" at bounding box center [692, 418] width 1385 height 721
click at [1352, 715] on icon "Close Intercom Messenger" at bounding box center [1346, 740] width 22 height 22
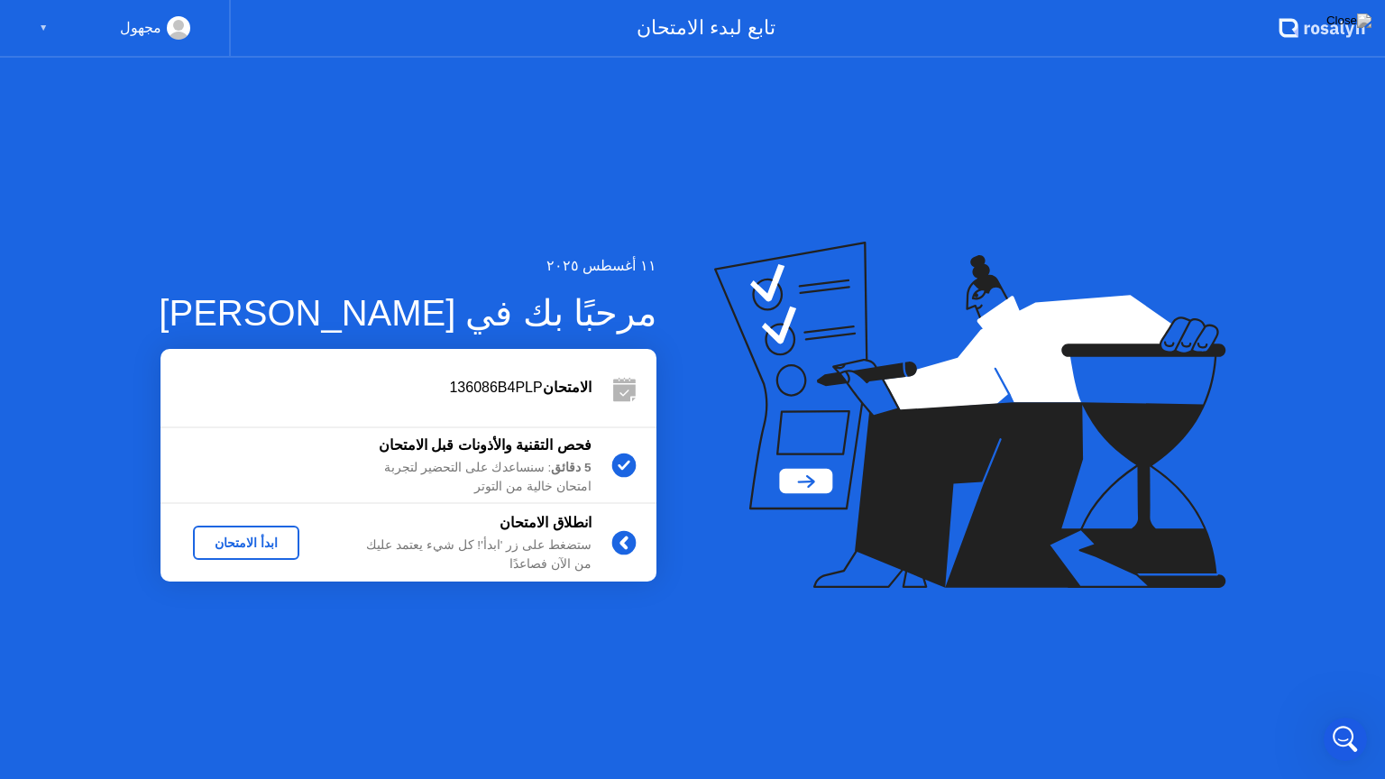
click at [244, 537] on div "ابدأ الامتحان" at bounding box center [246, 543] width 92 height 14
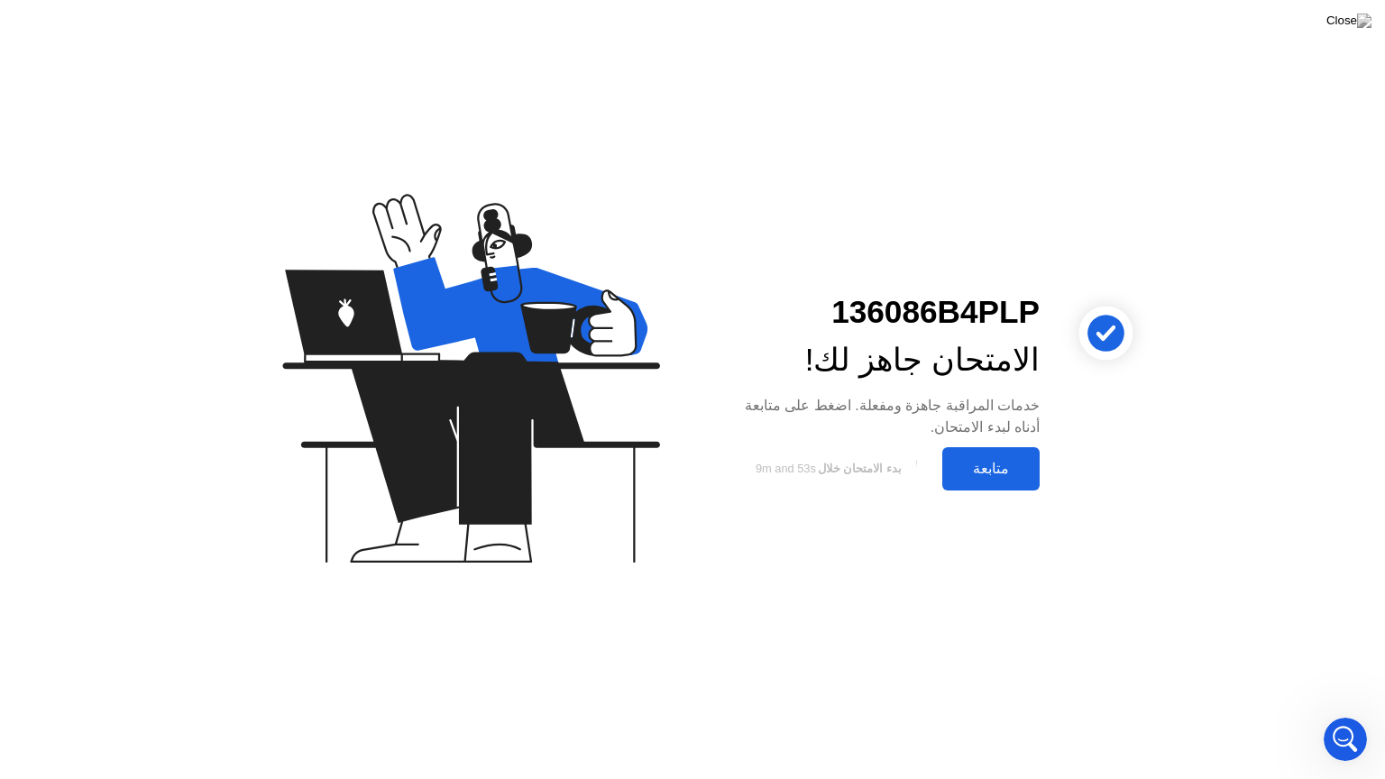
click at [978, 471] on div "متابعة" at bounding box center [991, 468] width 87 height 17
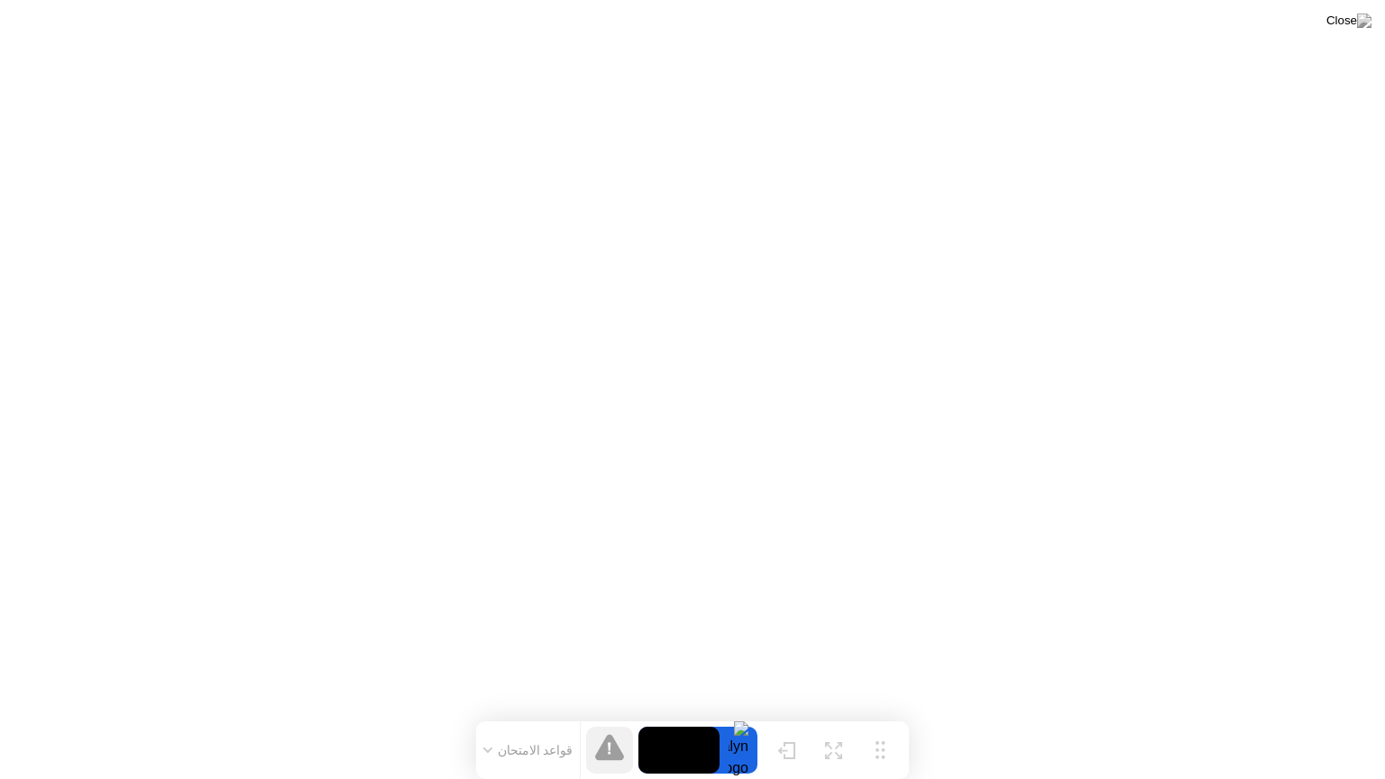
click at [503, 715] on button "قواعد الامتحان" at bounding box center [528, 750] width 101 height 16
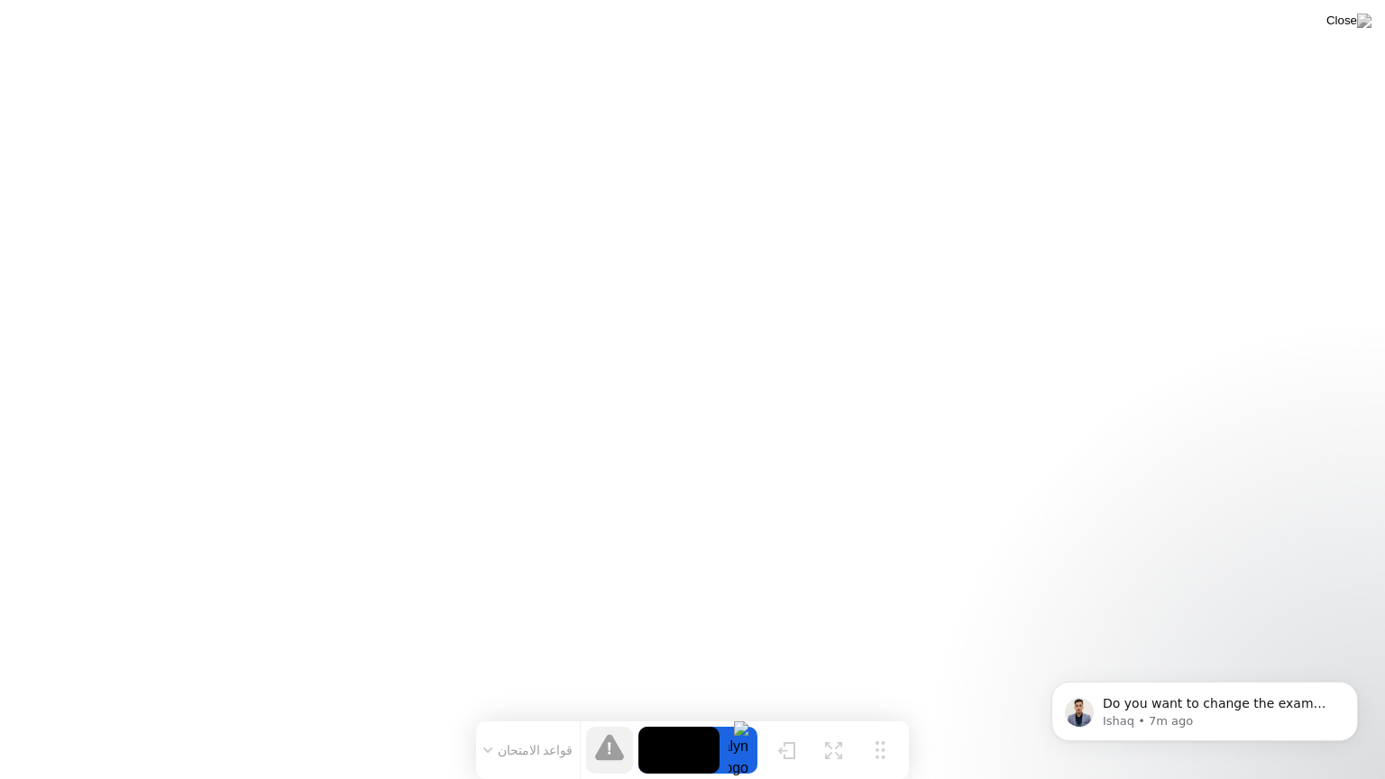
click at [525, 715] on button "قواعد الامتحان" at bounding box center [528, 750] width 101 height 16
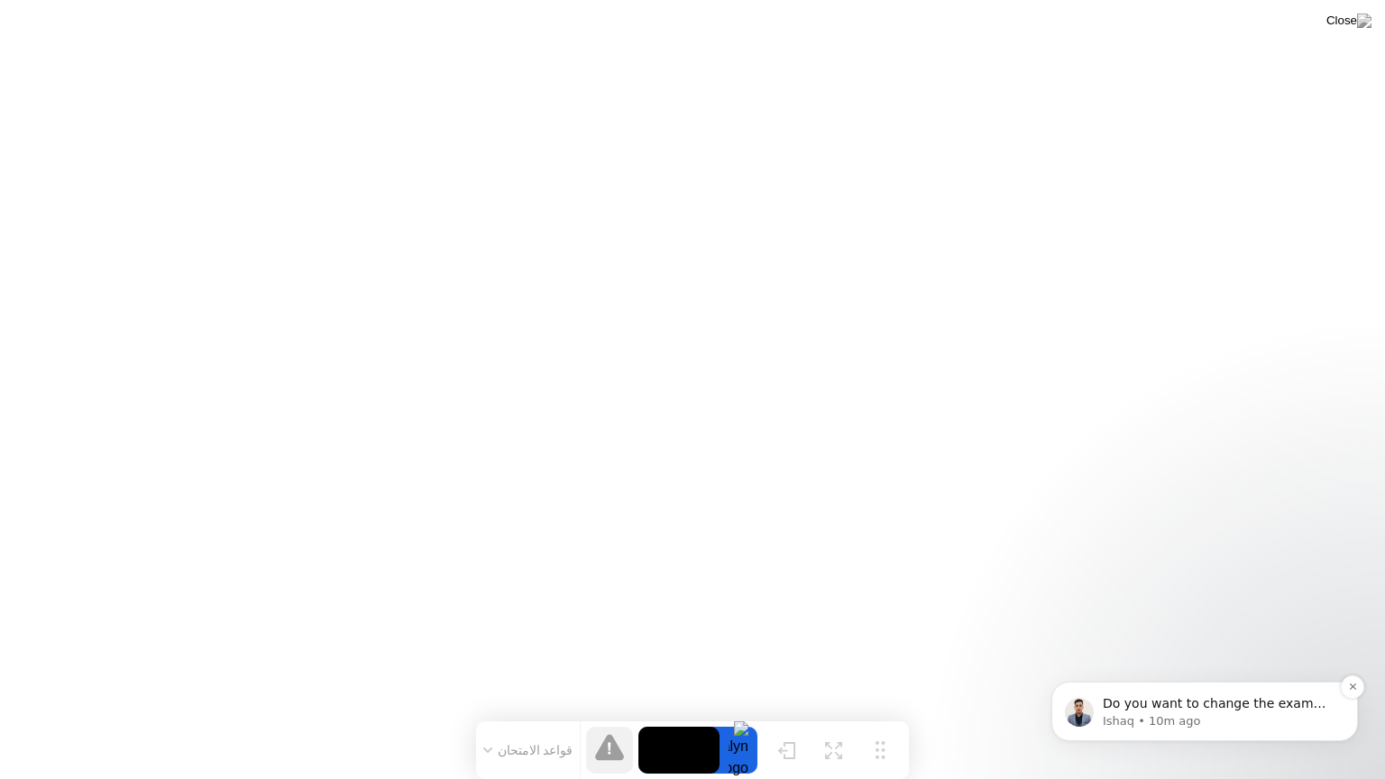
click at [1138, 715] on p "Ishaq • 10m ago" at bounding box center [1219, 721] width 233 height 16
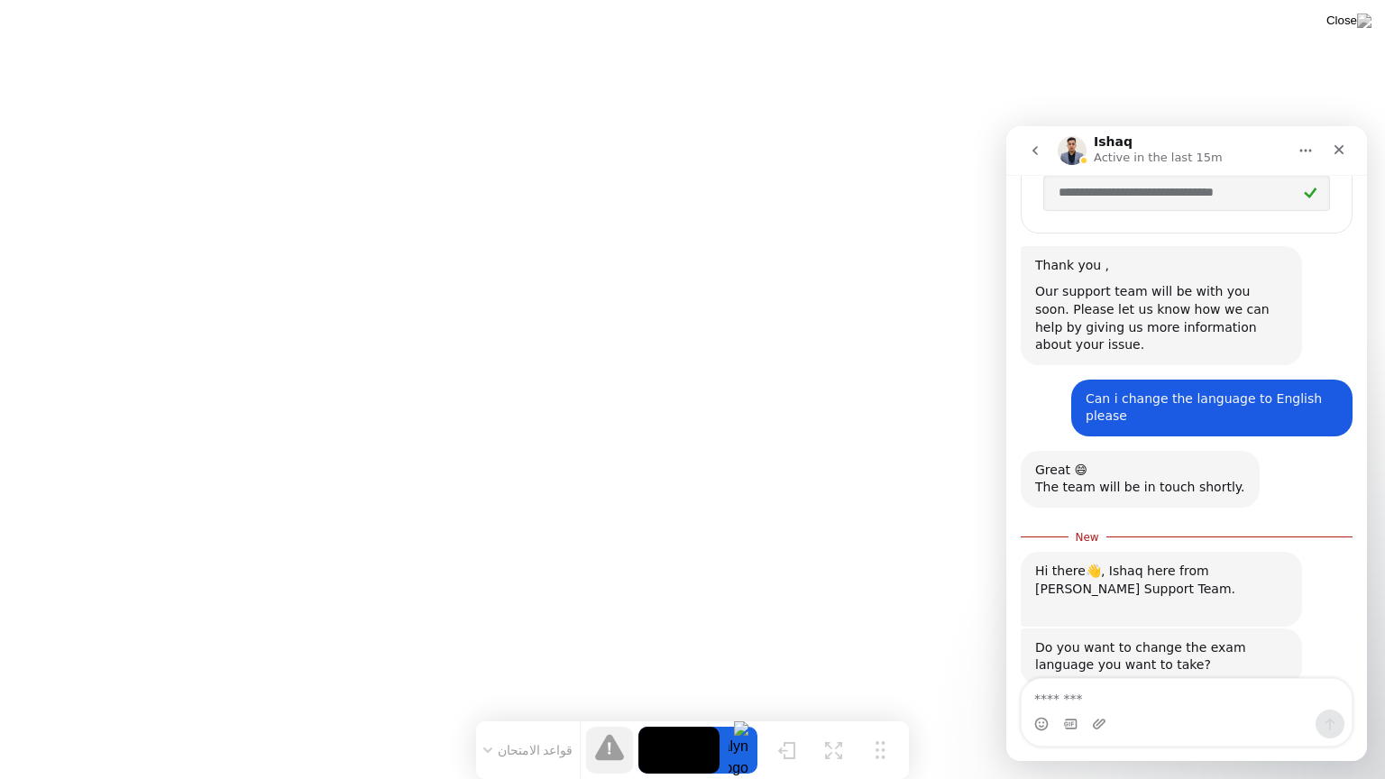
scroll to position [830, 0]
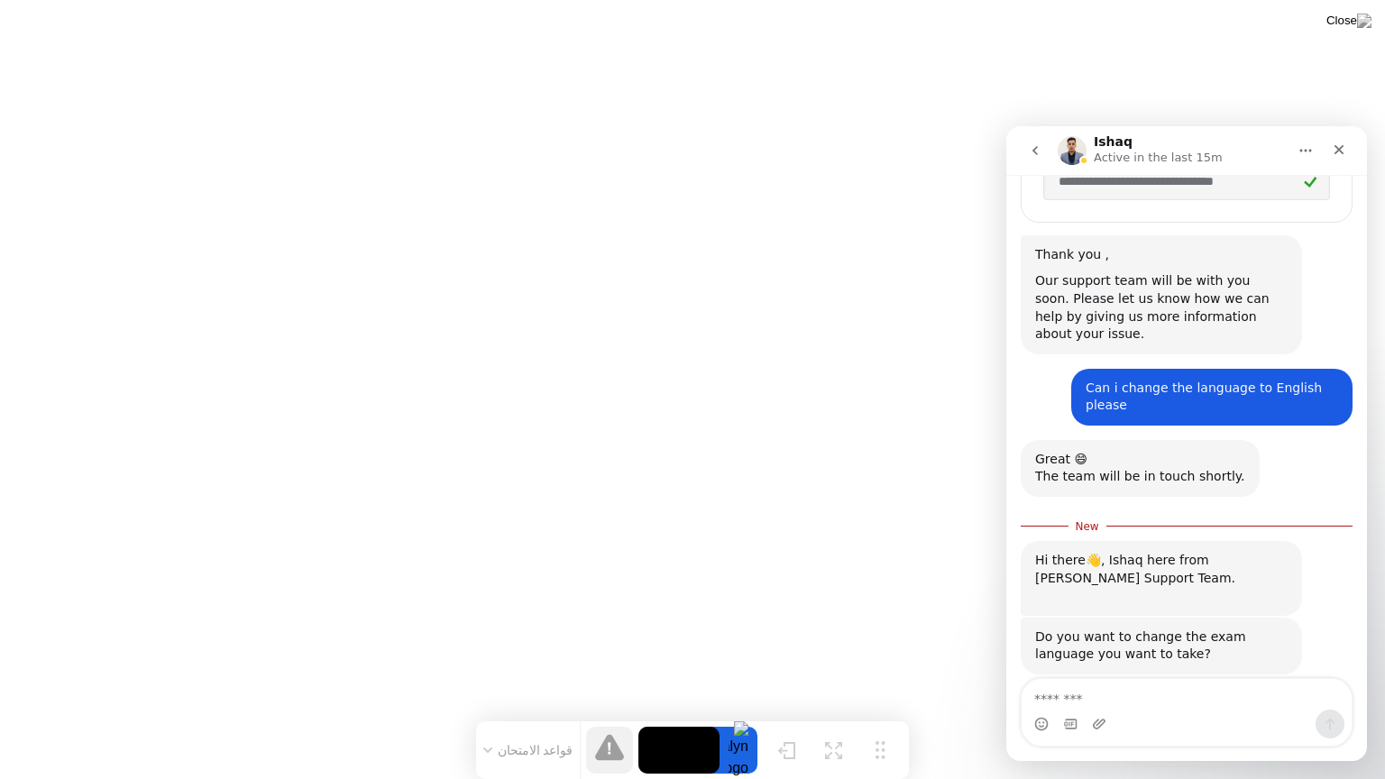
click at [1138, 685] on textarea "Message…" at bounding box center [1187, 694] width 330 height 31
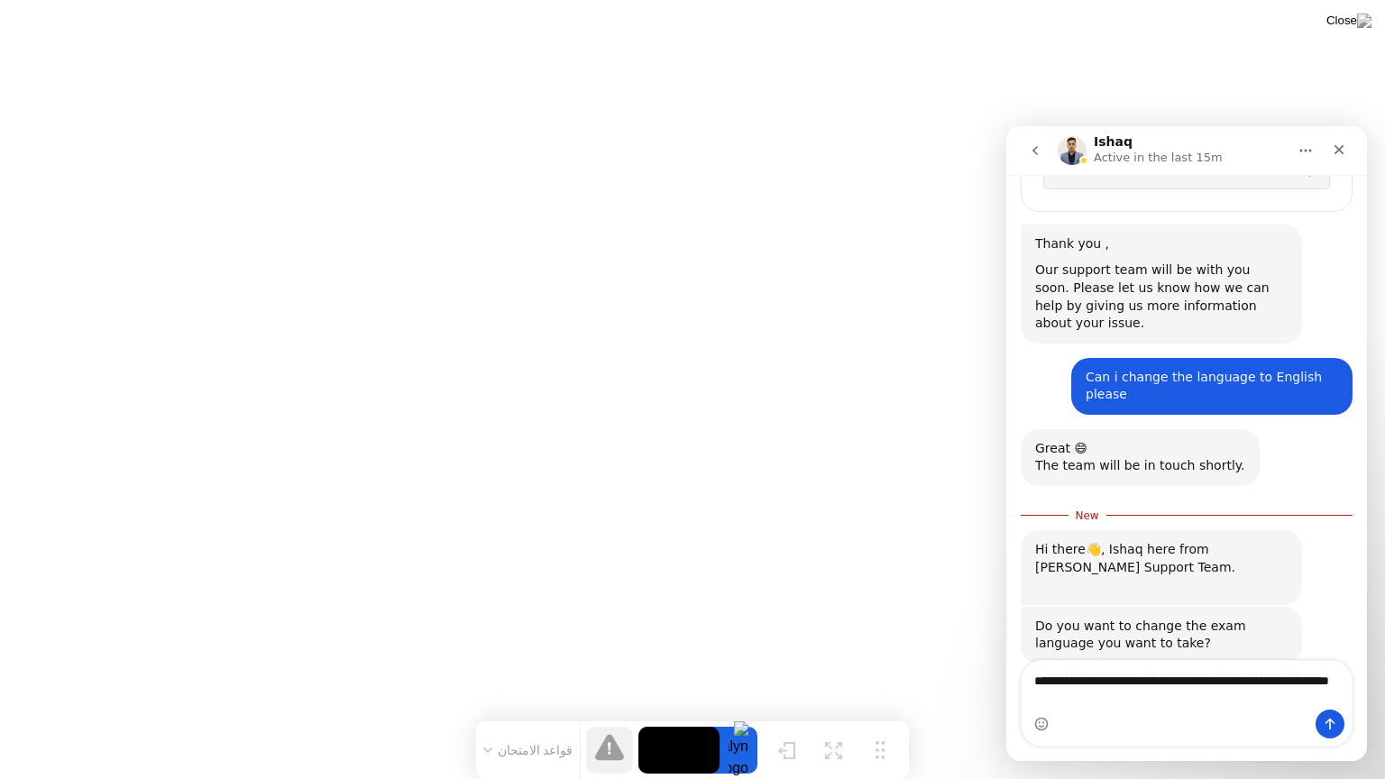
type textarea "**********"
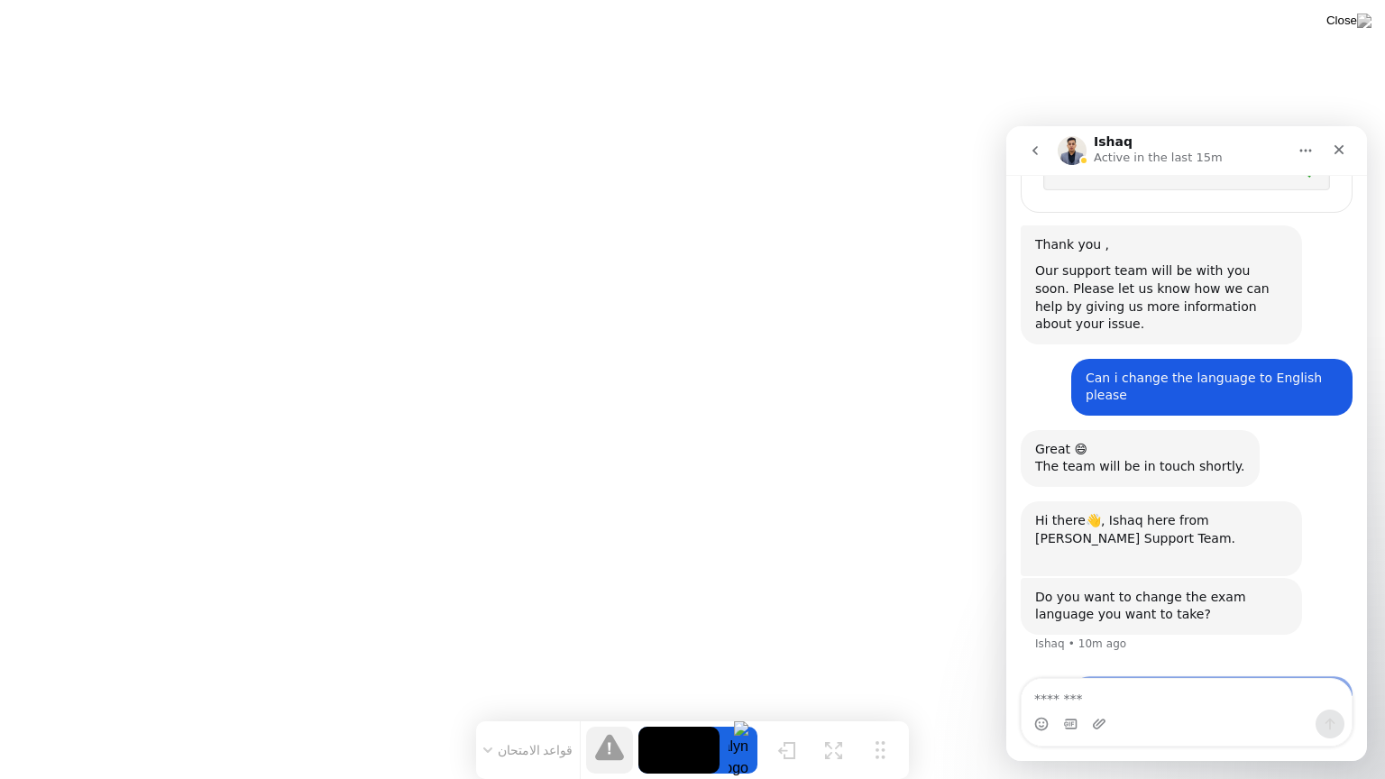
scroll to position [871, 0]
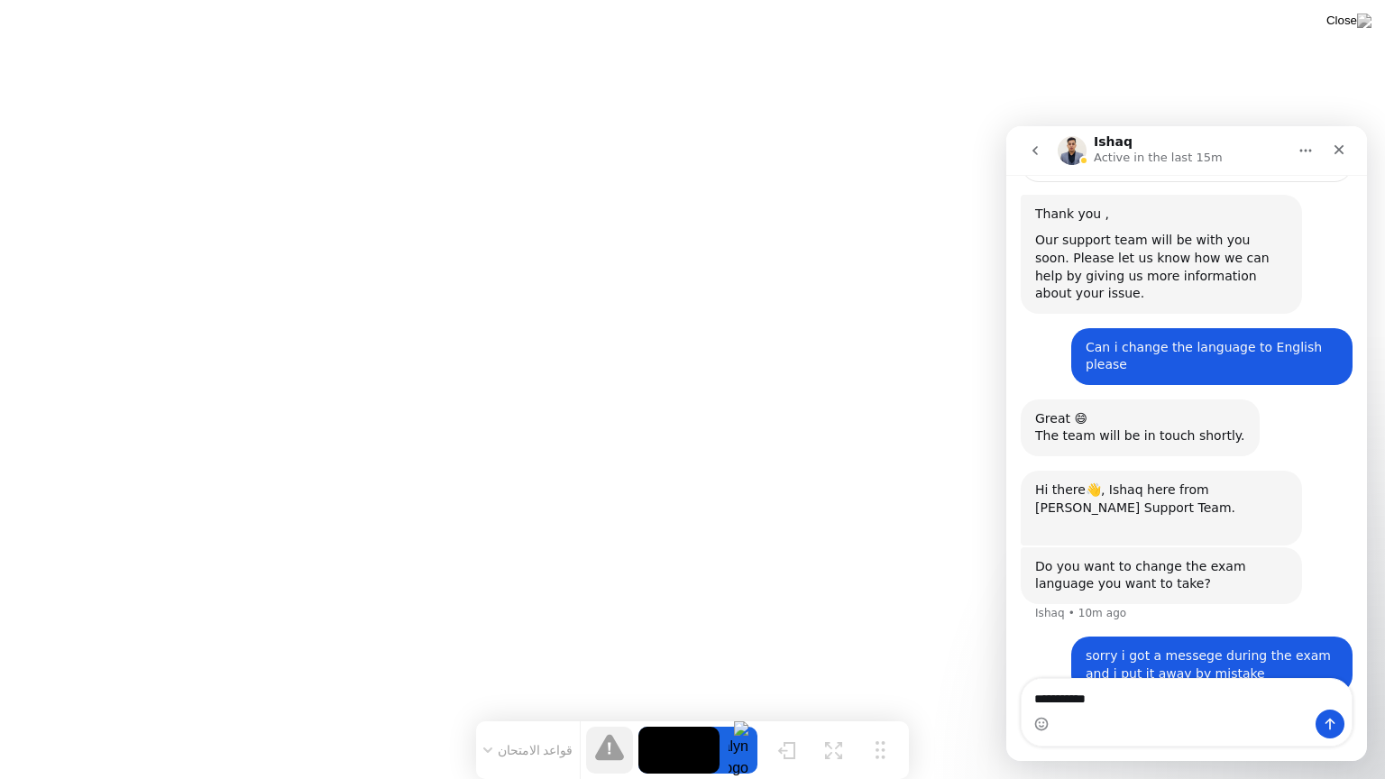
type textarea "**********"
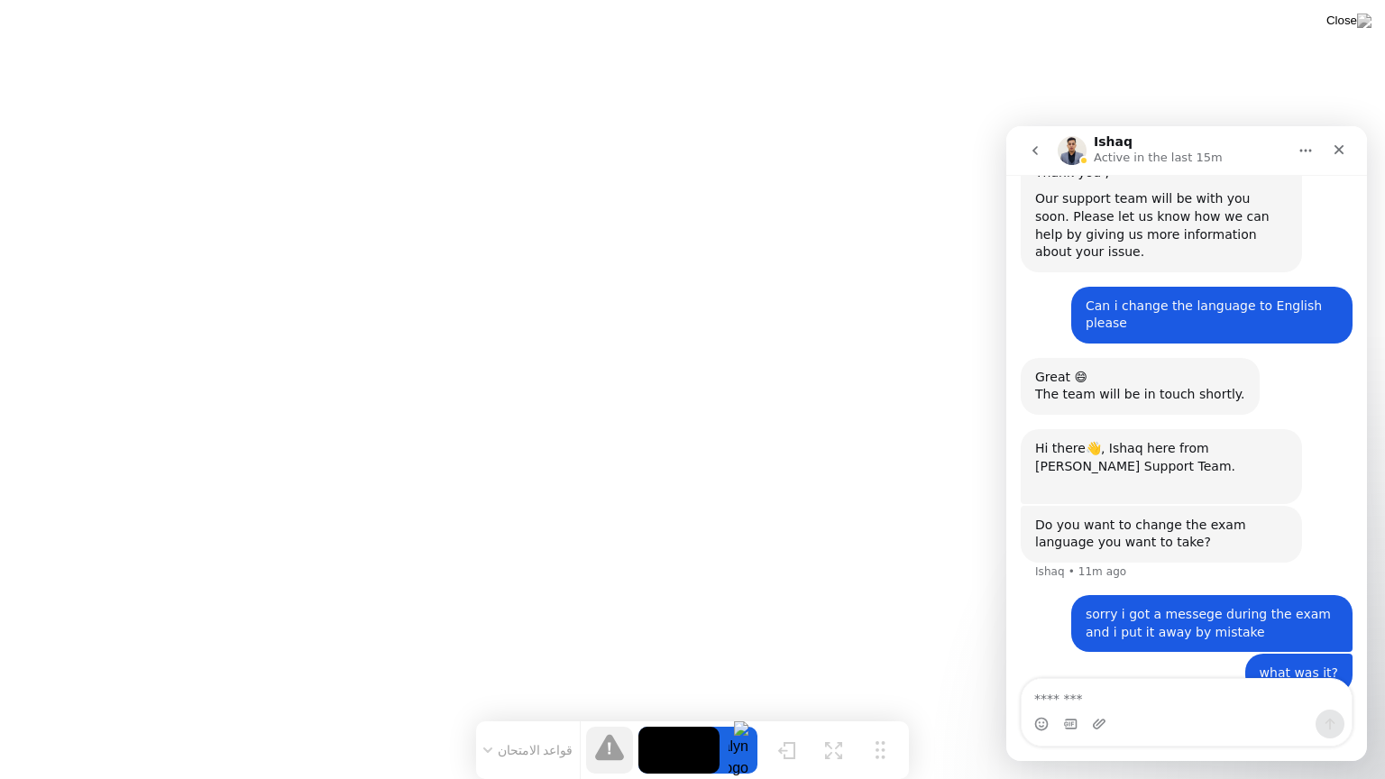
click at [1034, 154] on icon "go back" at bounding box center [1035, 150] width 14 height 14
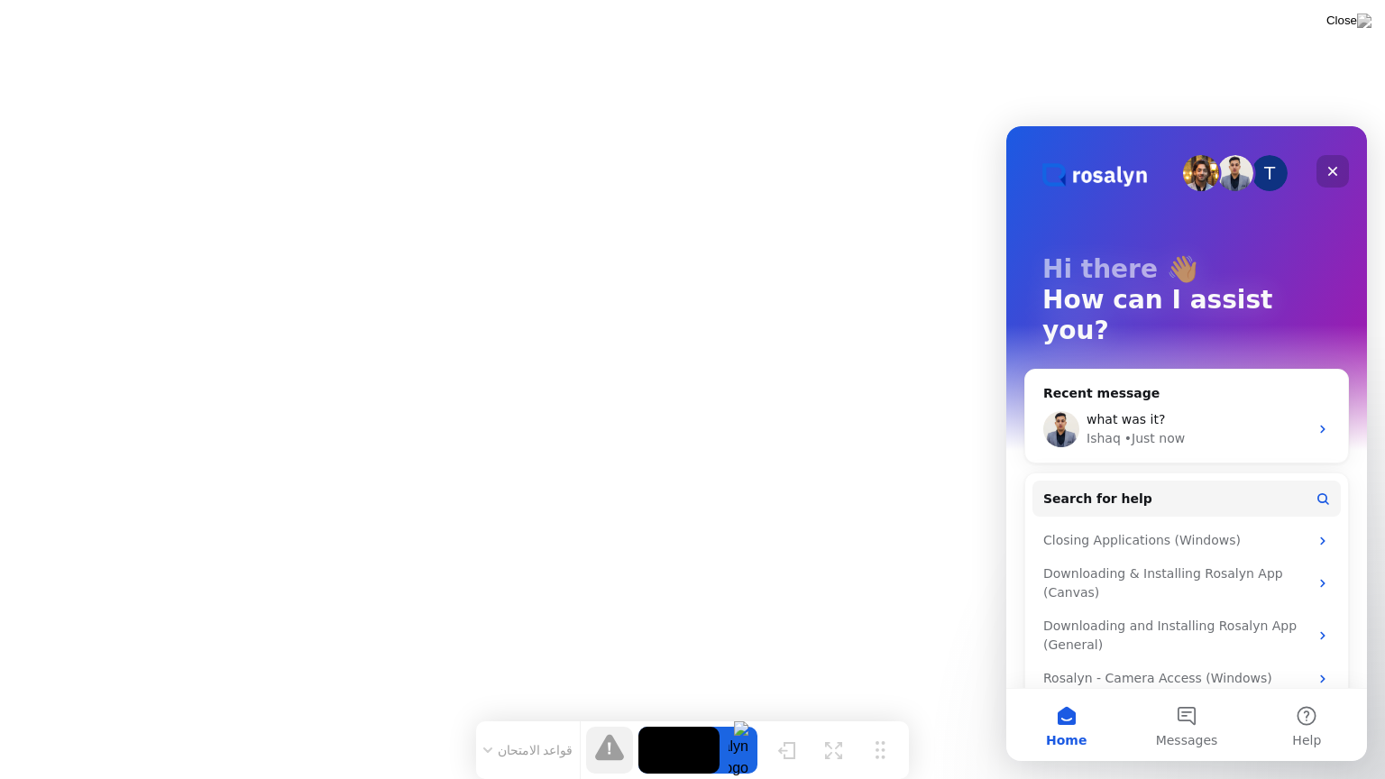
click at [1331, 173] on icon "Close" at bounding box center [1333, 172] width 10 height 10
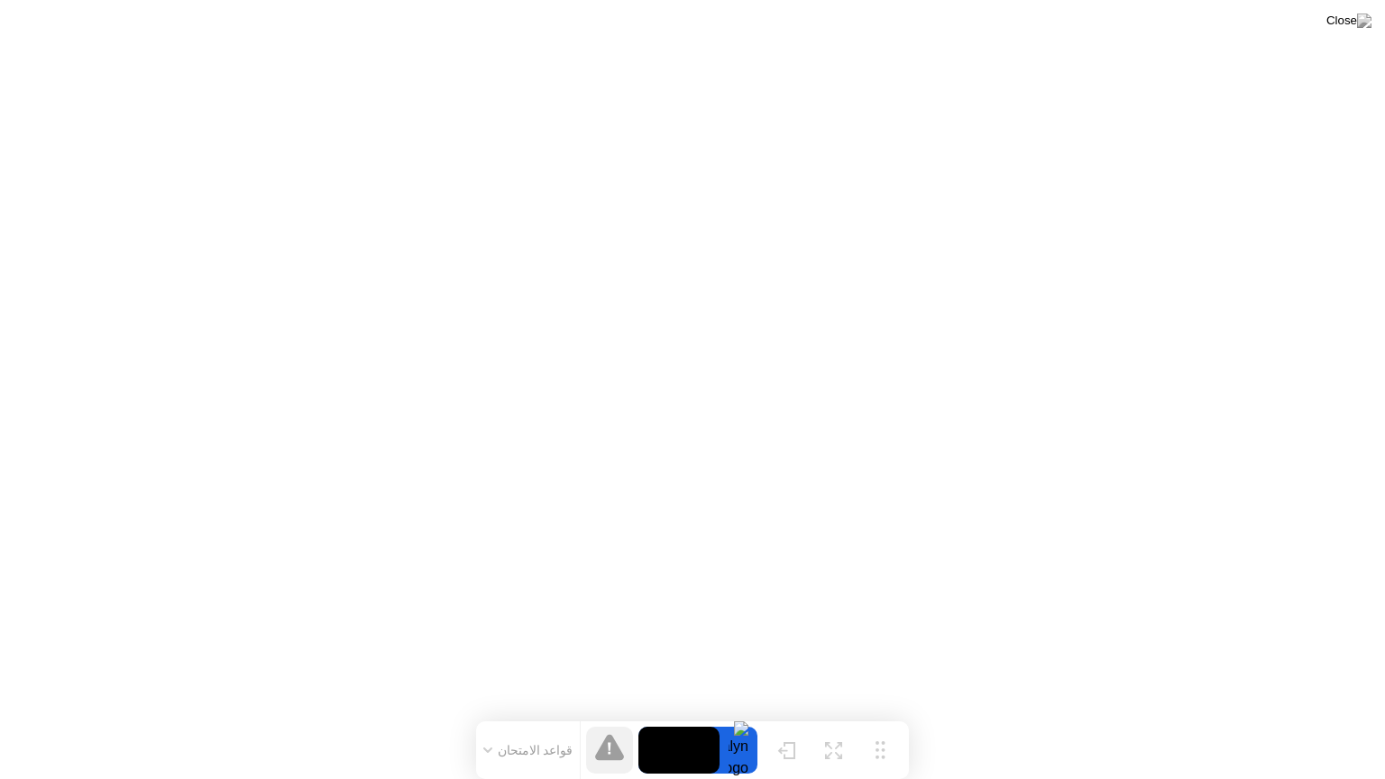
click at [611, 715] on icon at bounding box center [609, 747] width 29 height 26
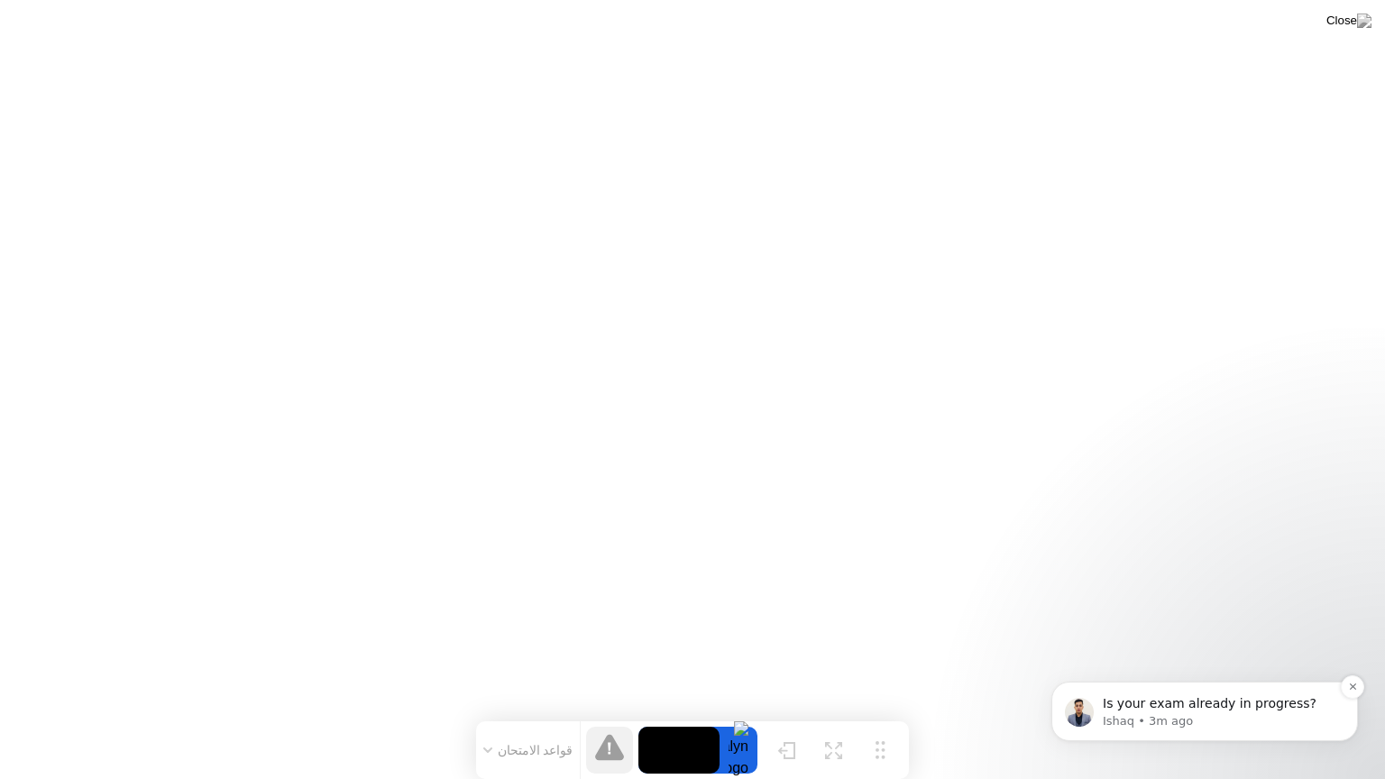
click at [1142, 715] on p "Ishaq • 3m ago" at bounding box center [1219, 721] width 233 height 16
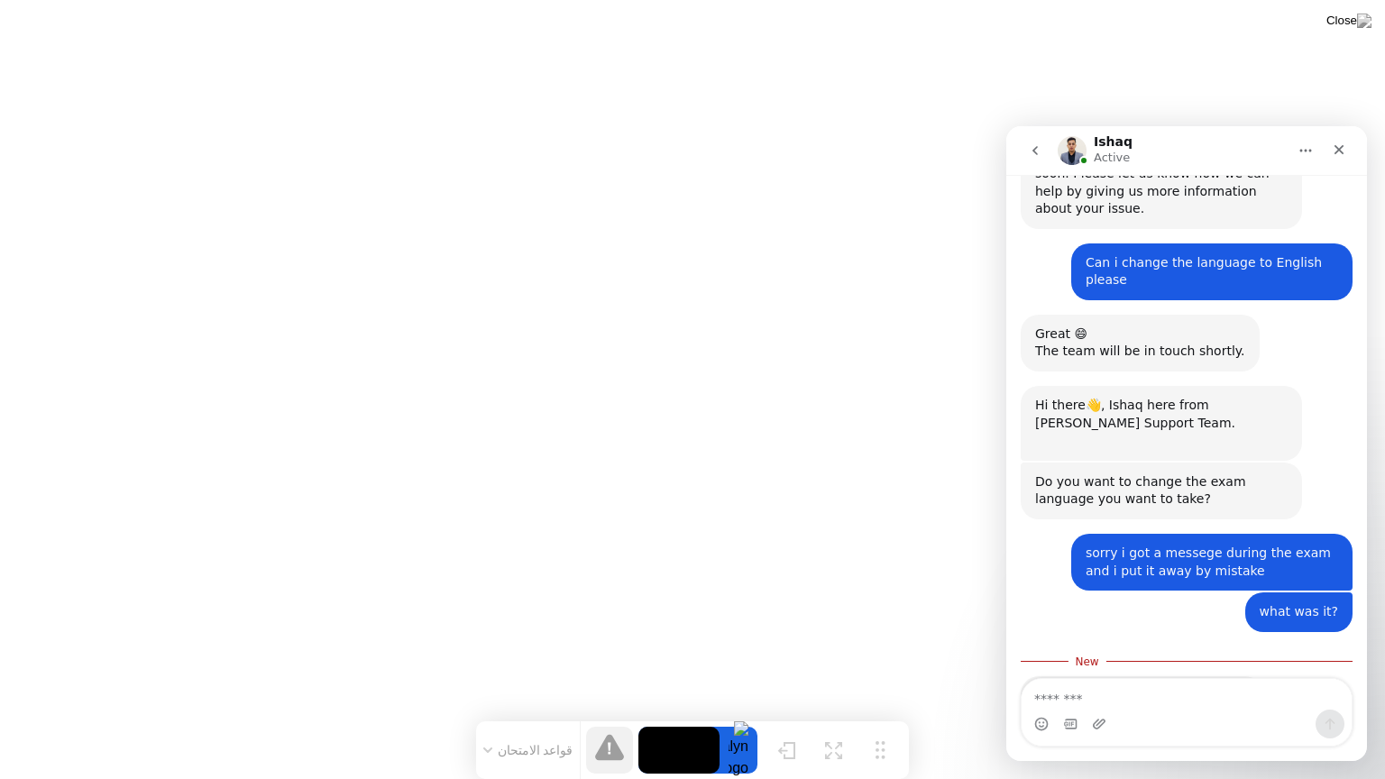
scroll to position [996, 0]
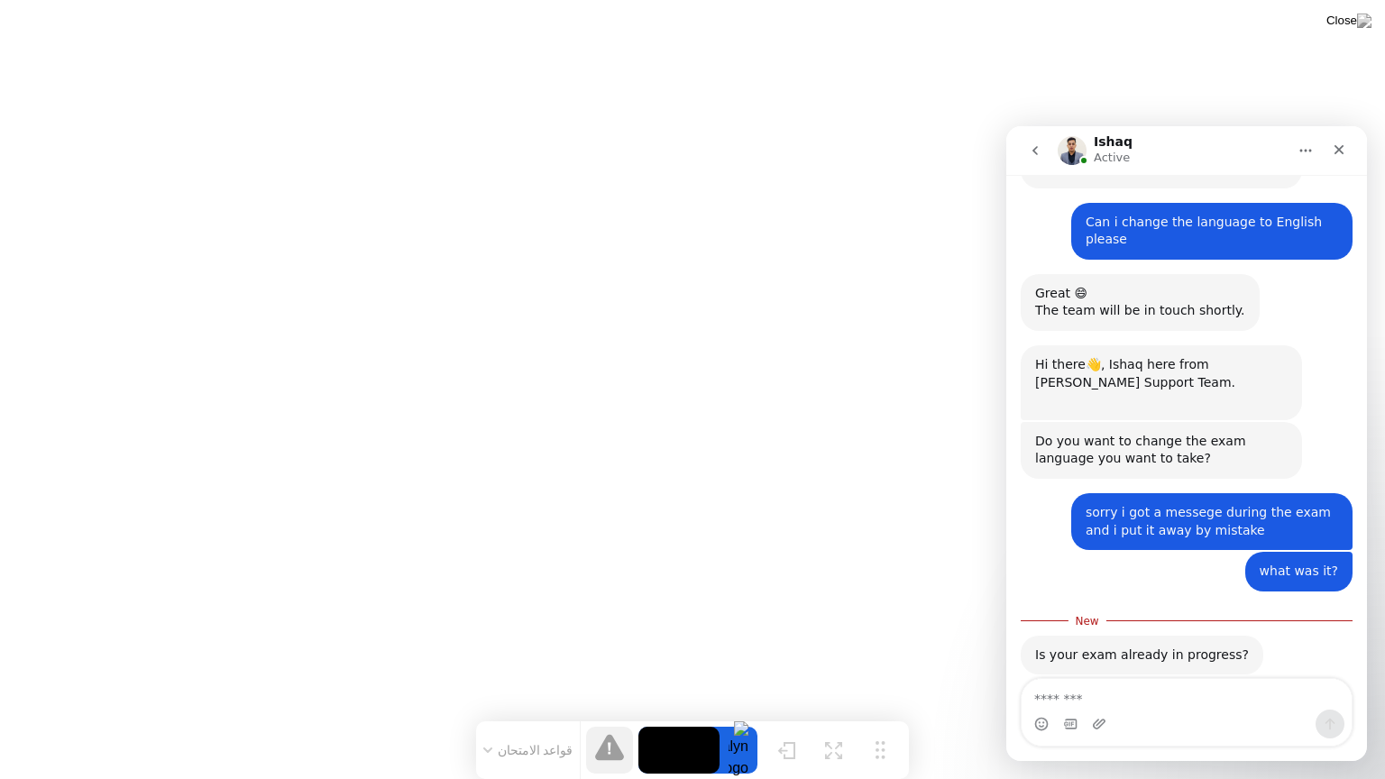
click at [1121, 689] on textarea "Message…" at bounding box center [1187, 694] width 330 height 31
type textarea "***"
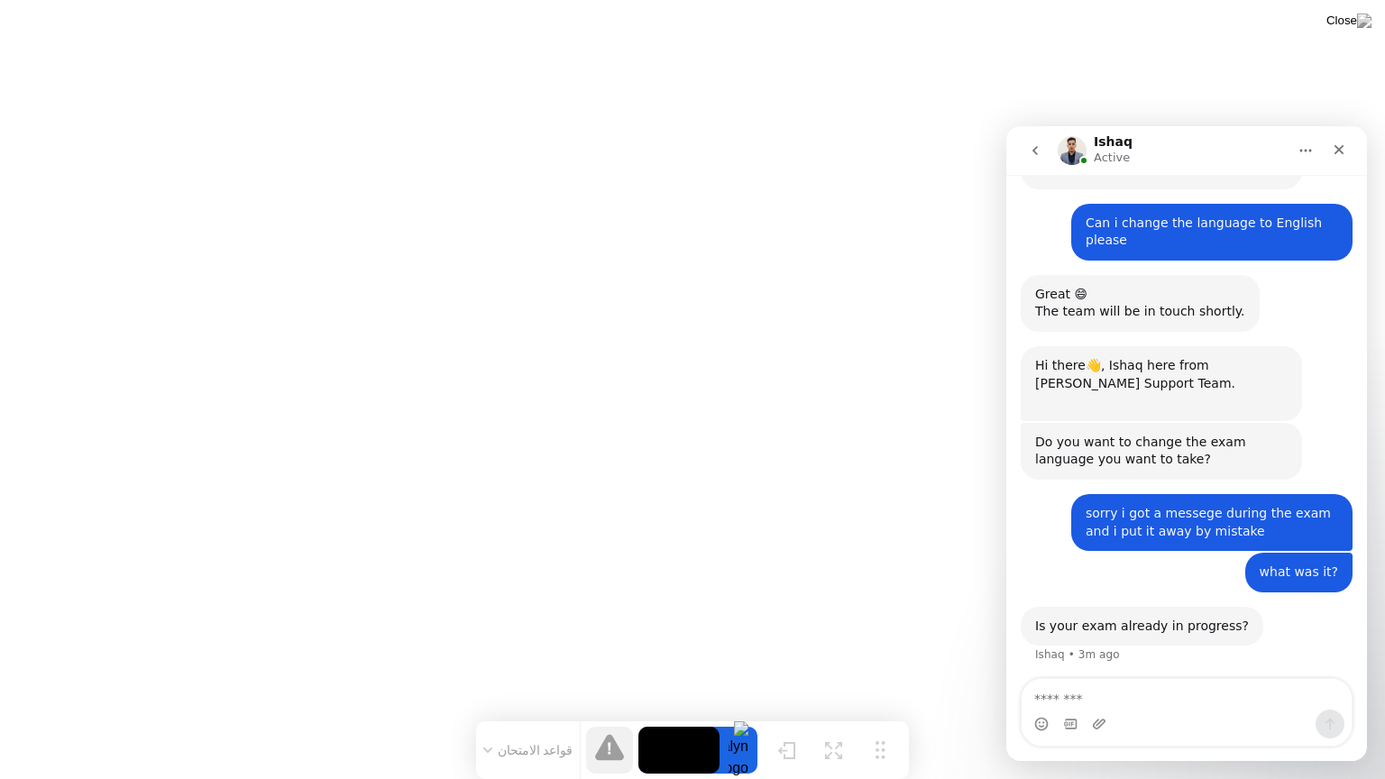
scroll to position [1020, 0]
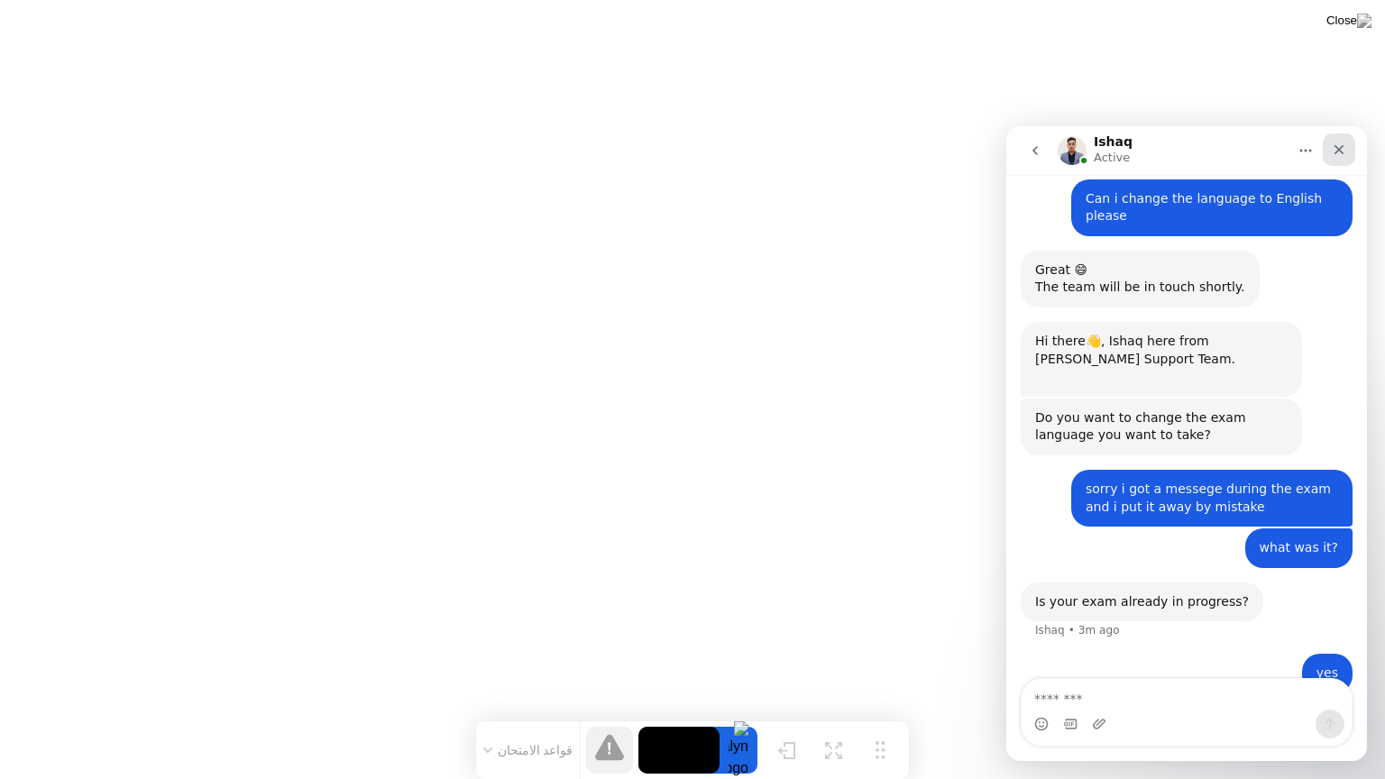
click at [1332, 153] on icon "Close" at bounding box center [1339, 149] width 14 height 14
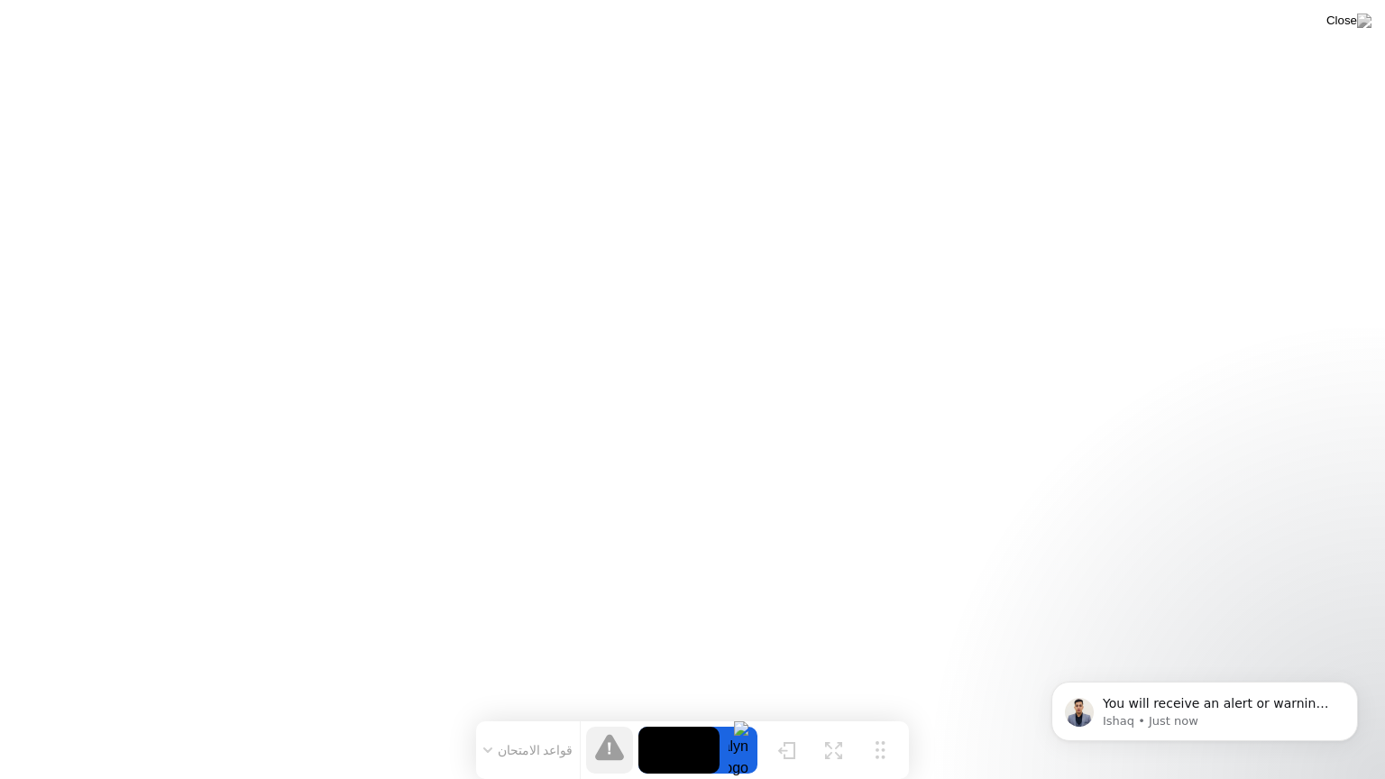
scroll to position [1108, 0]
click at [1167, 707] on p "You will receive an alert or warning during the exam if you are not following t…" at bounding box center [1219, 704] width 233 height 18
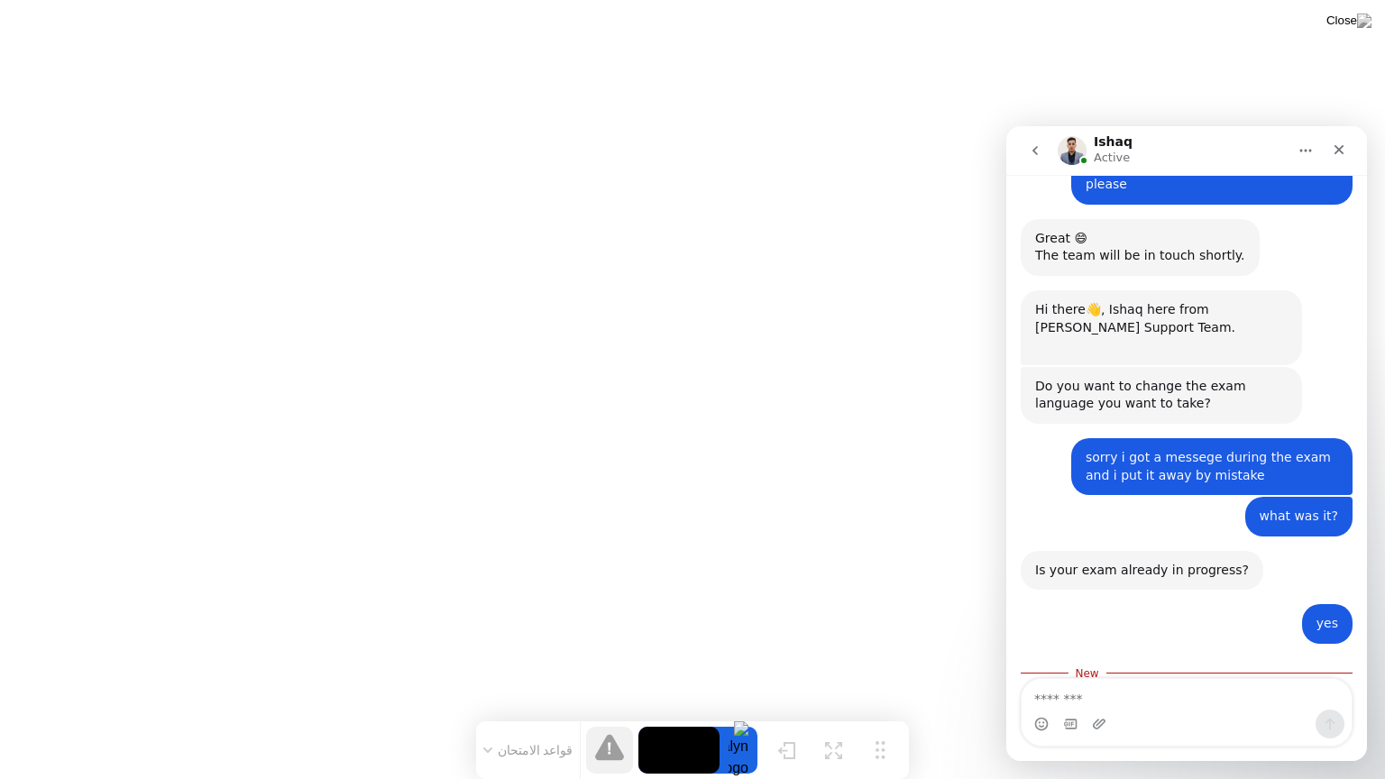
scroll to position [1138, 0]
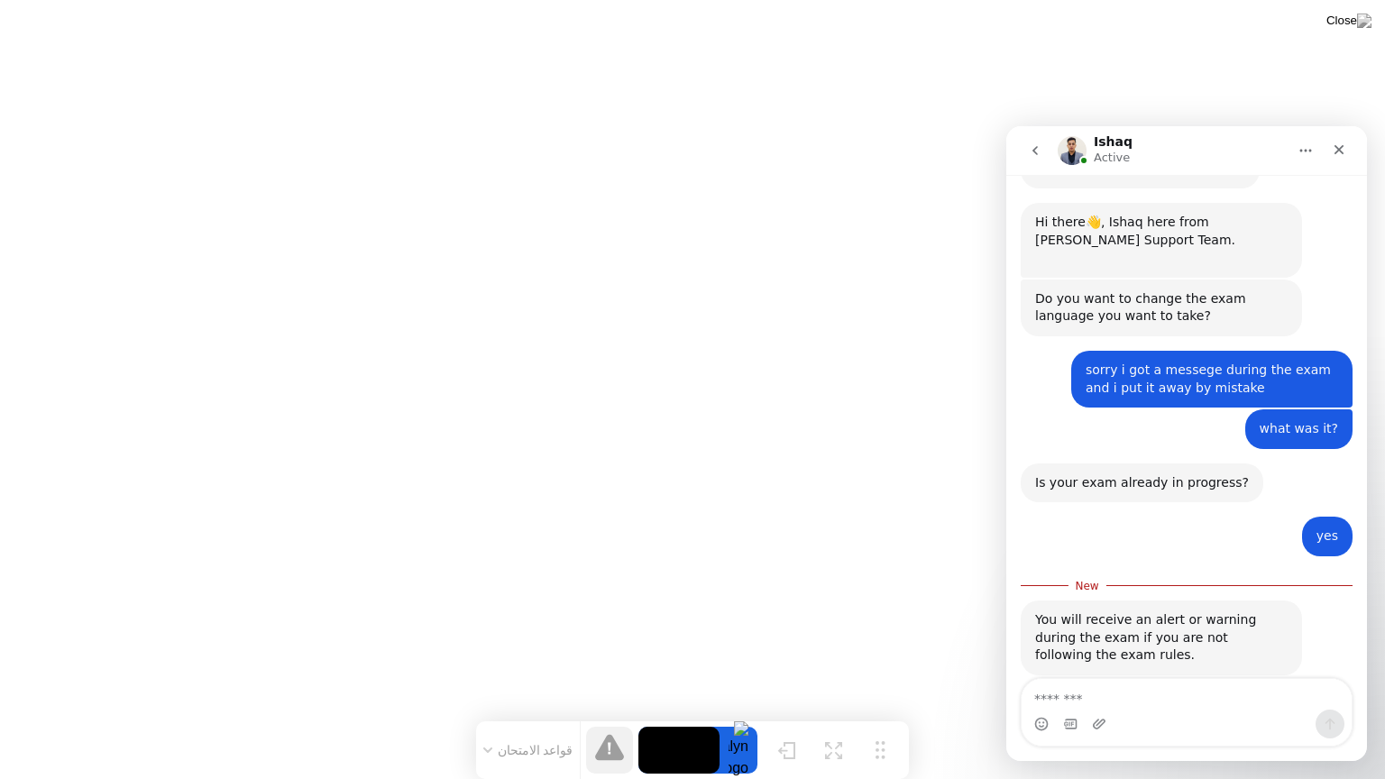
click at [1116, 695] on textarea "Message…" at bounding box center [1187, 694] width 330 height 31
type textarea "**********"
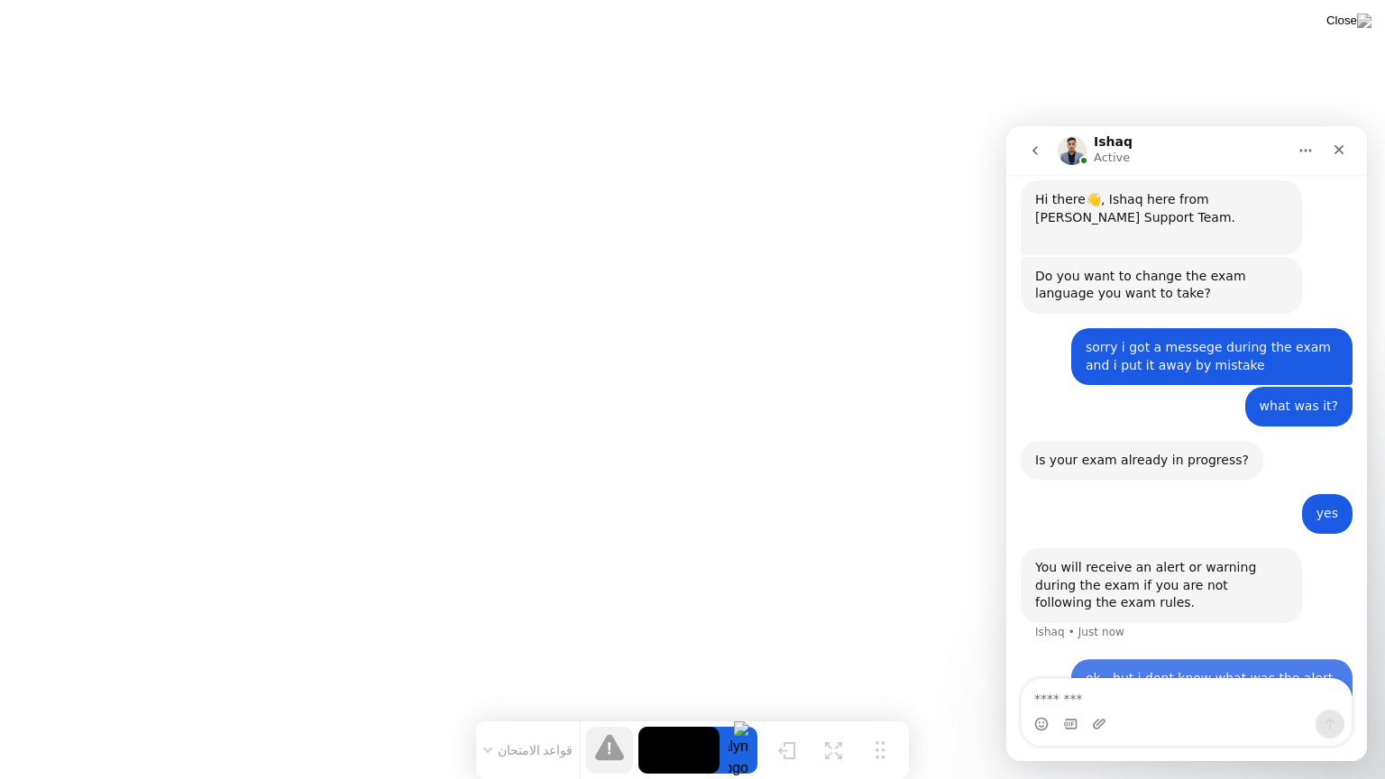
scroll to position [1162, 0]
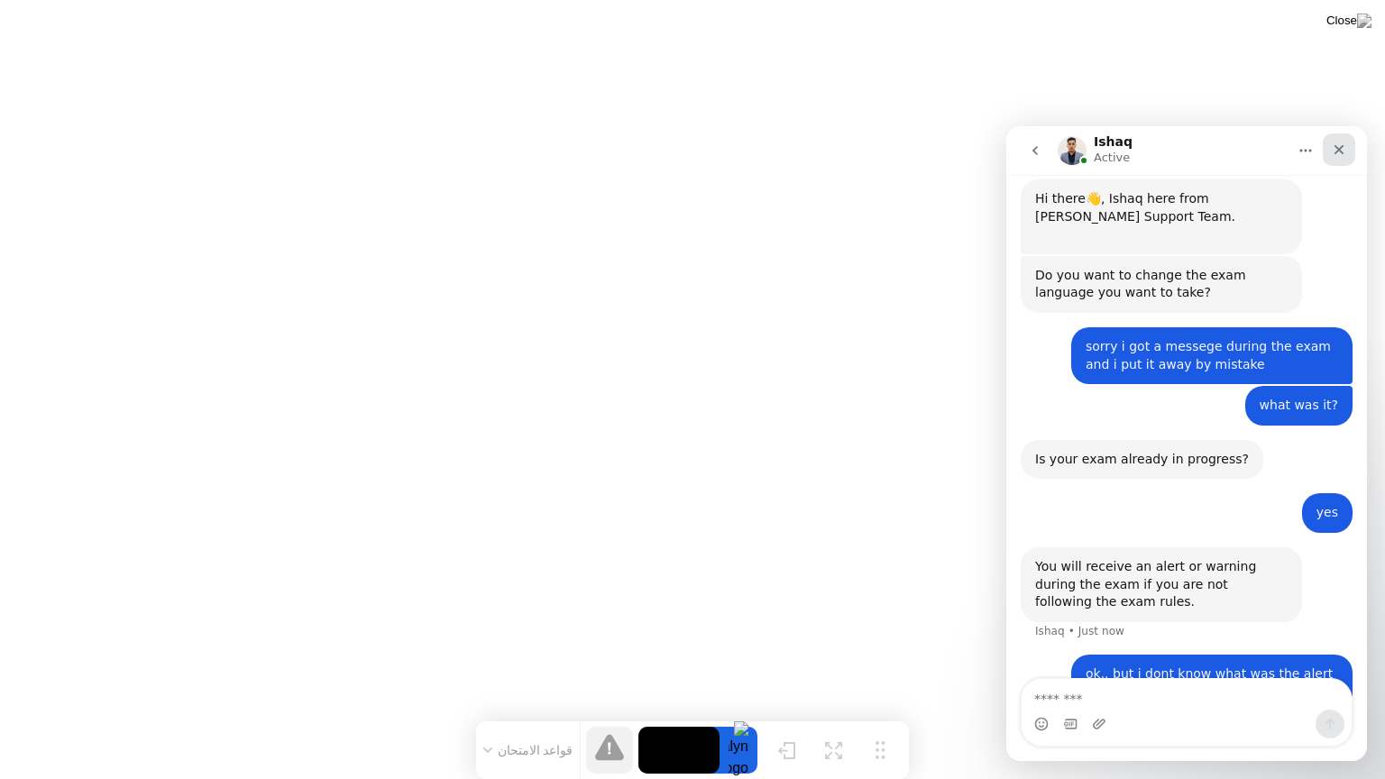
click at [1335, 147] on icon "Close" at bounding box center [1339, 149] width 14 height 14
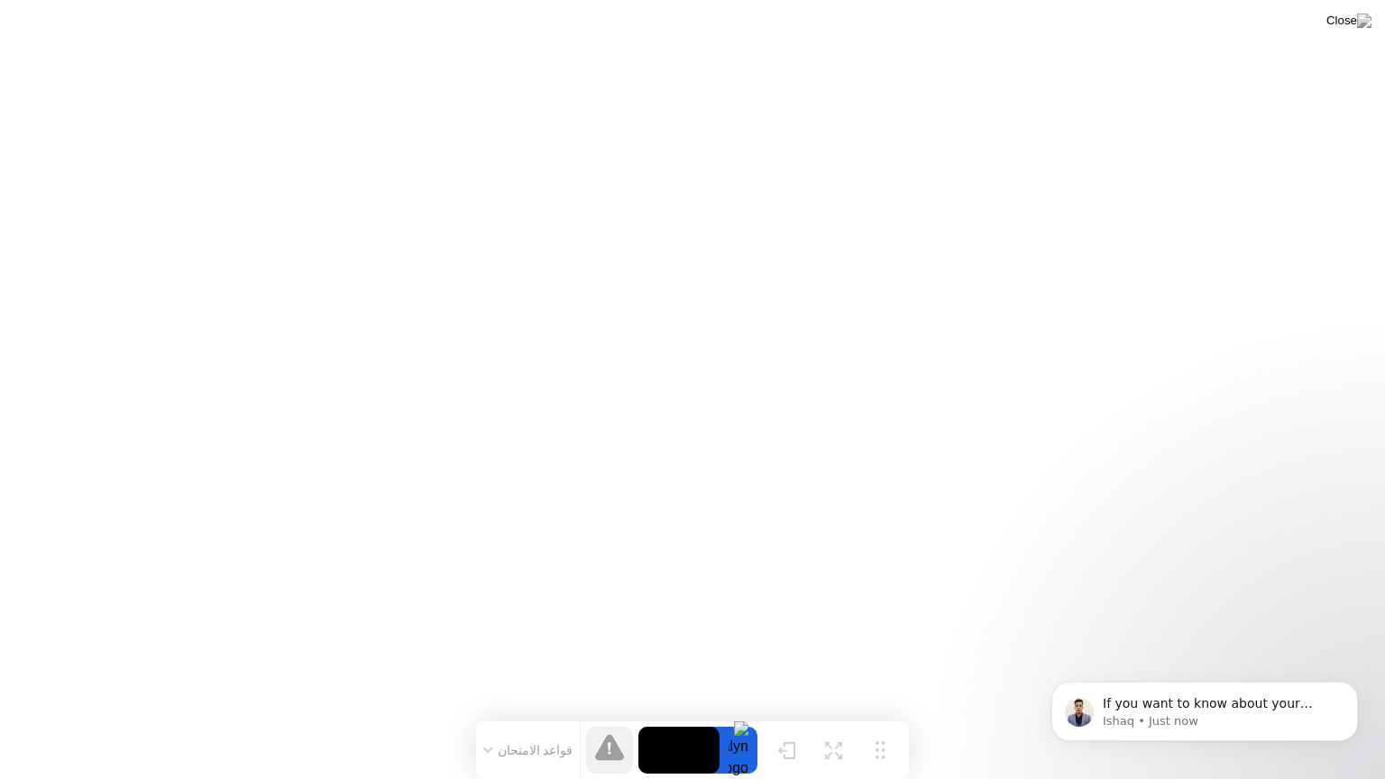
scroll to position [1252, 0]
click at [1156, 696] on p "If you want to know about your exam, you need to reach out to your testing prog…" at bounding box center [1219, 704] width 233 height 18
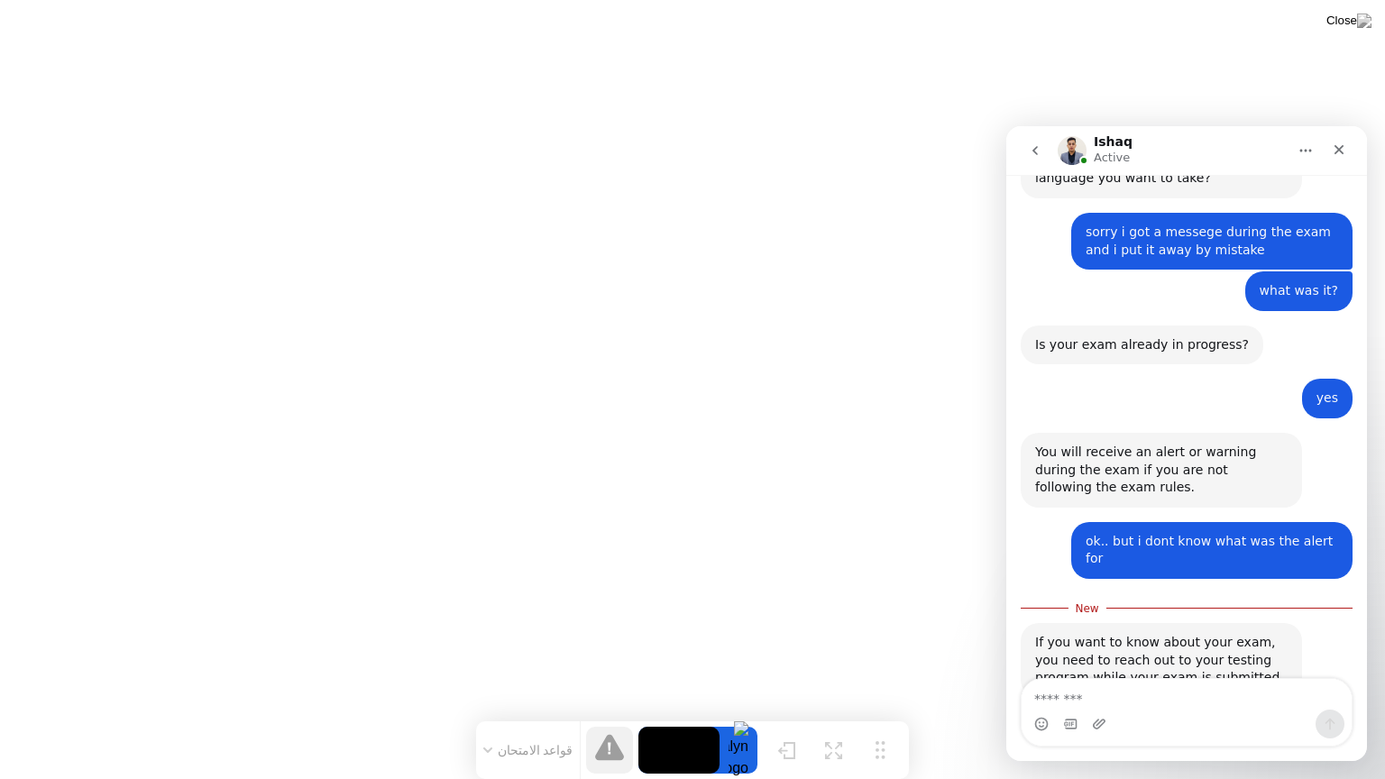
scroll to position [1281, 0]
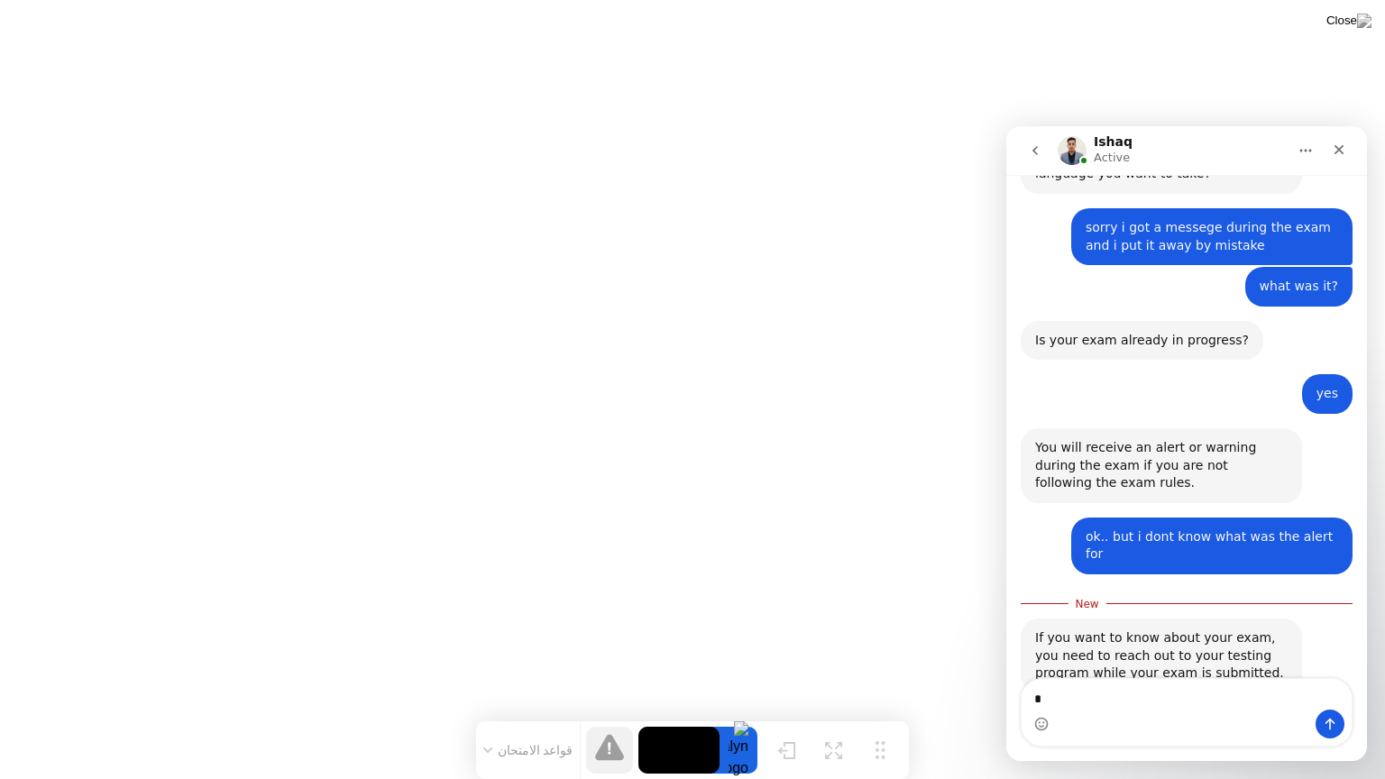
type textarea "**"
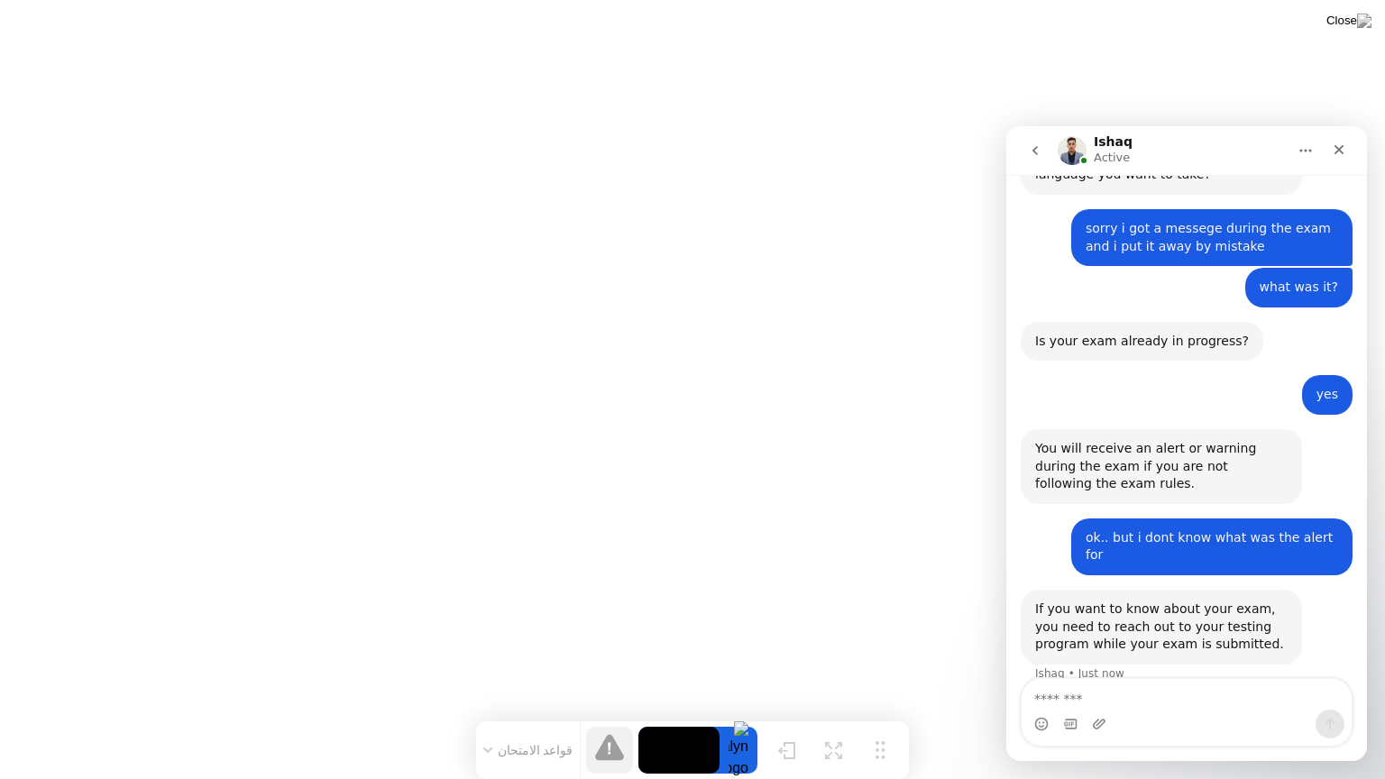
scroll to position [1306, 0]
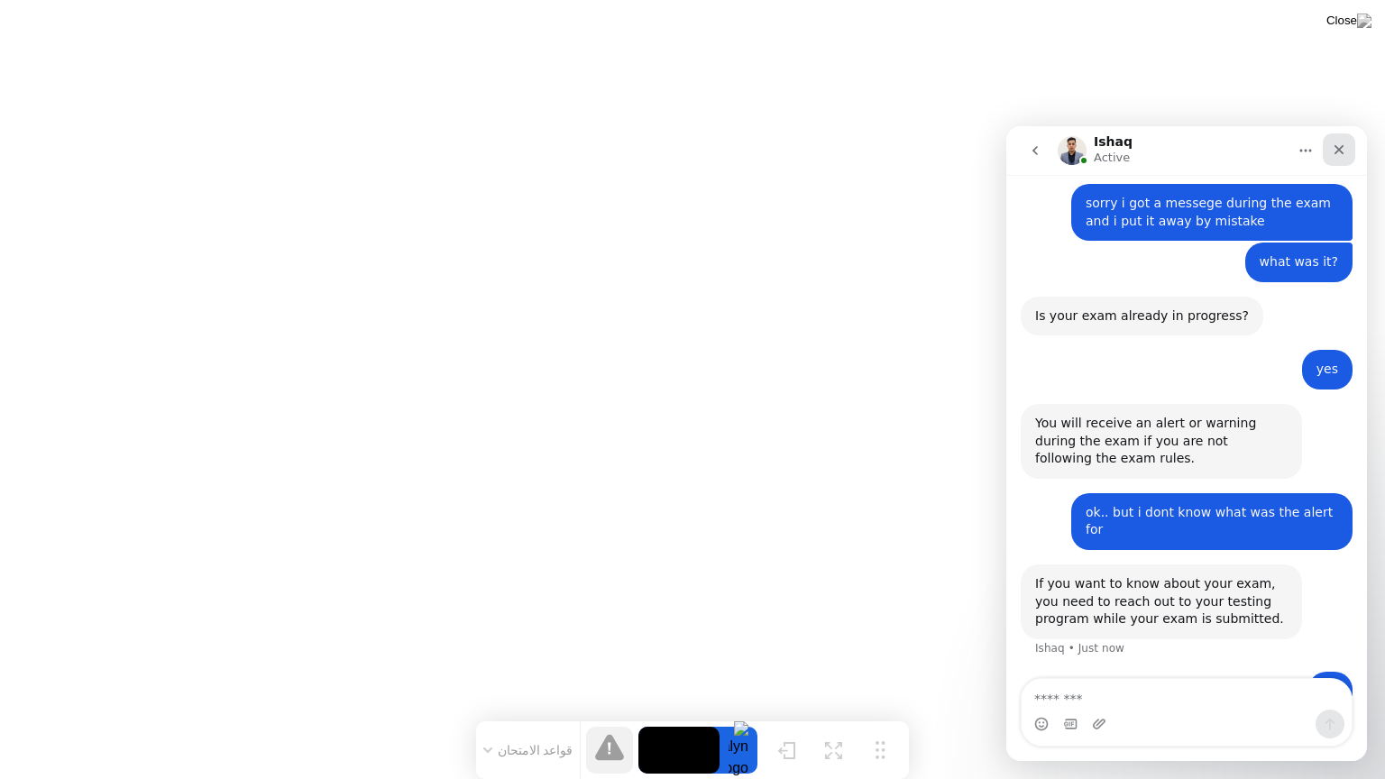
click at [1341, 151] on icon "Close" at bounding box center [1340, 150] width 10 height 10
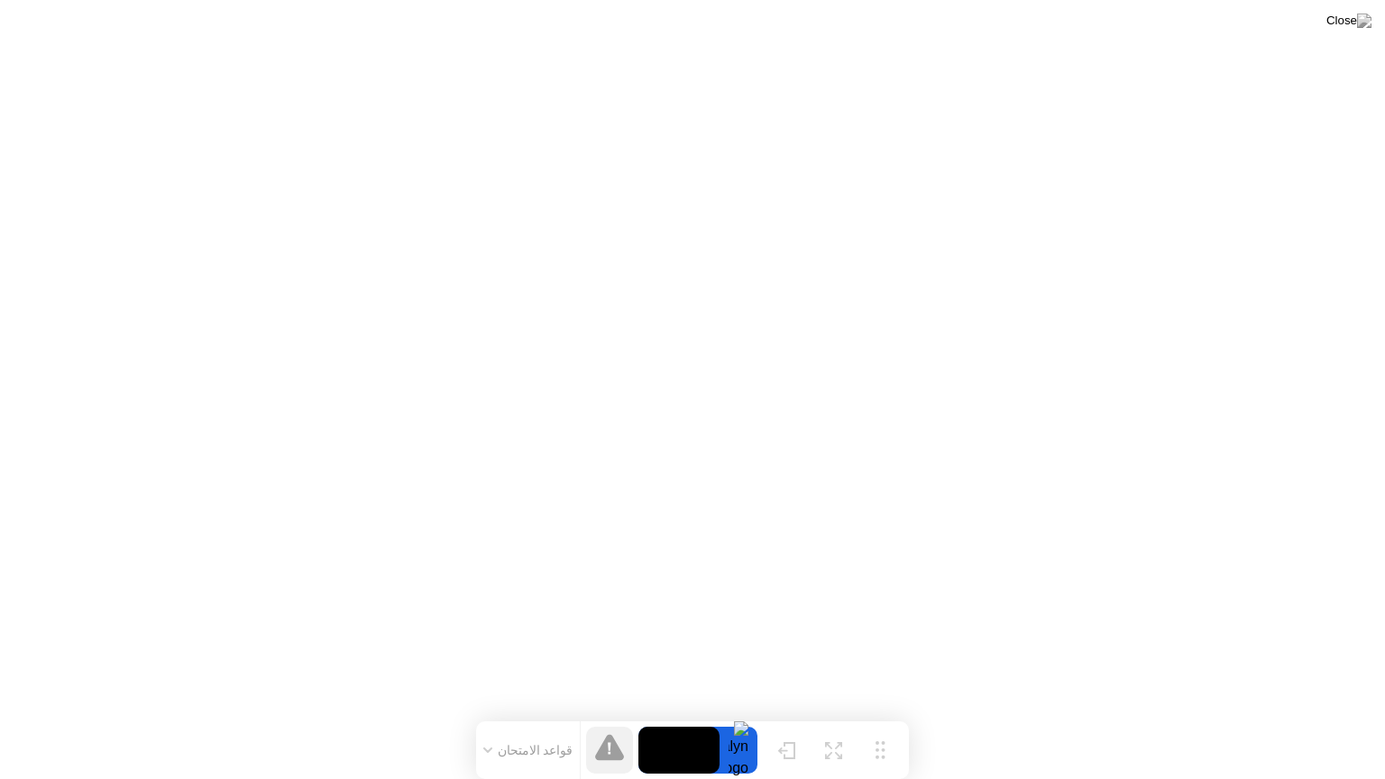
click at [624, 715] on div at bounding box center [609, 750] width 47 height 47
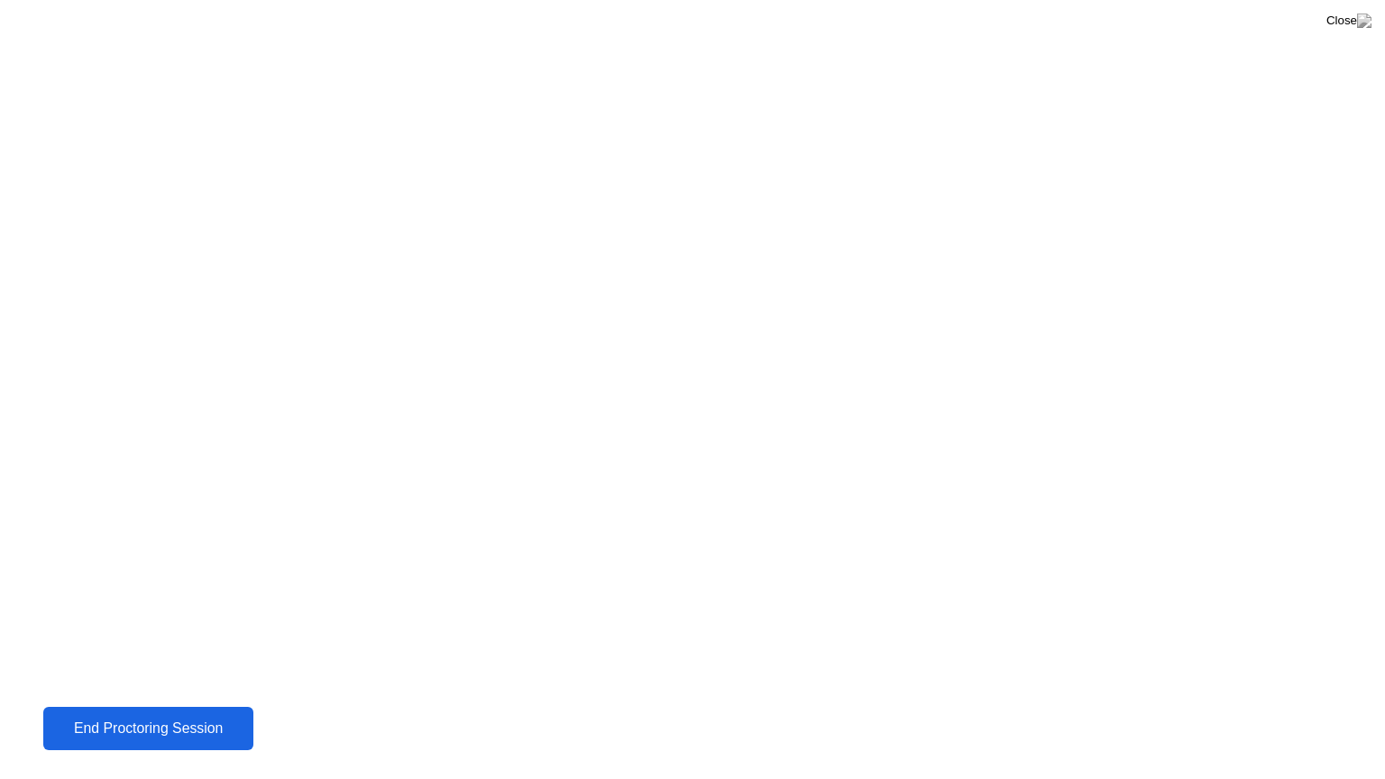
click at [173, 715] on div "End Proctoring Session" at bounding box center [148, 729] width 217 height 18
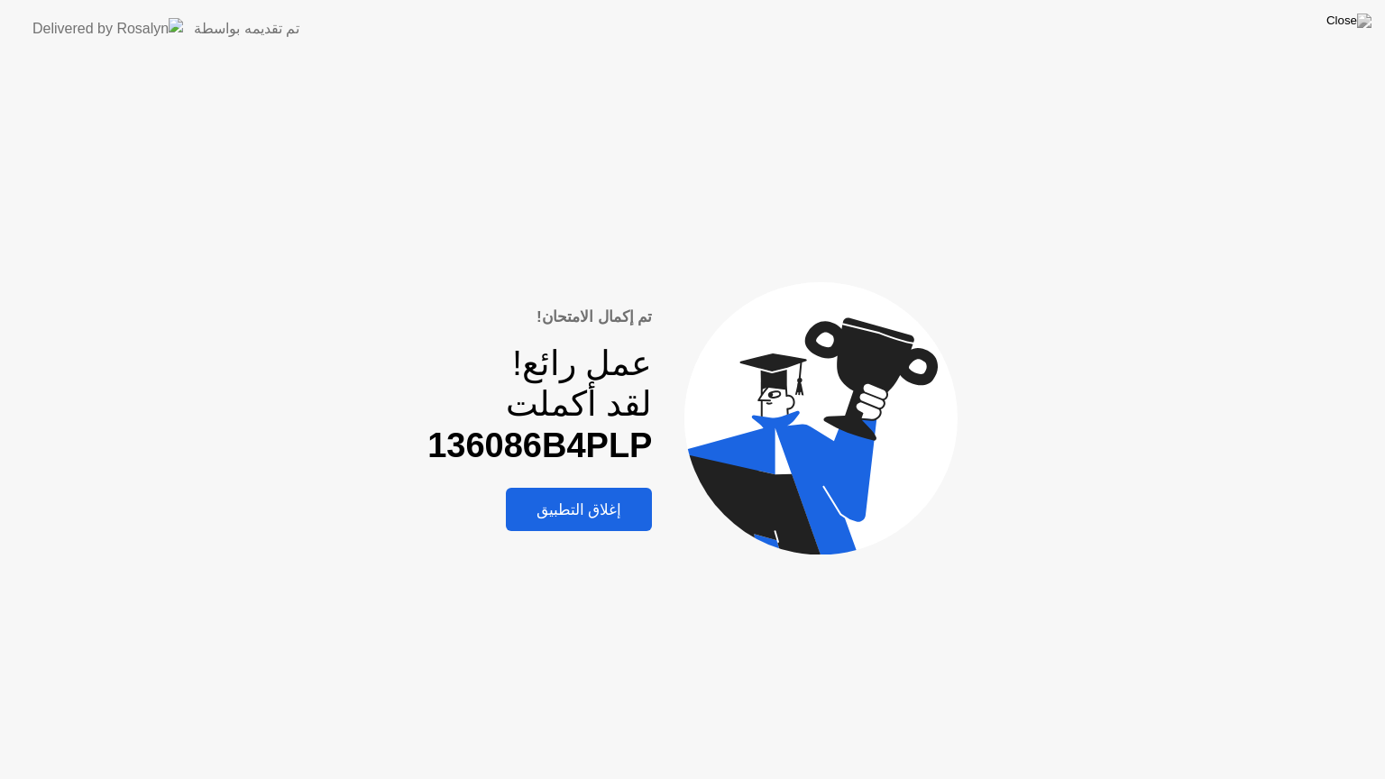
click at [606, 511] on div "إغلاق التطبيق" at bounding box center [579, 509] width 136 height 19
